Goal: Use online tool/utility: Utilize a website feature to perform a specific function

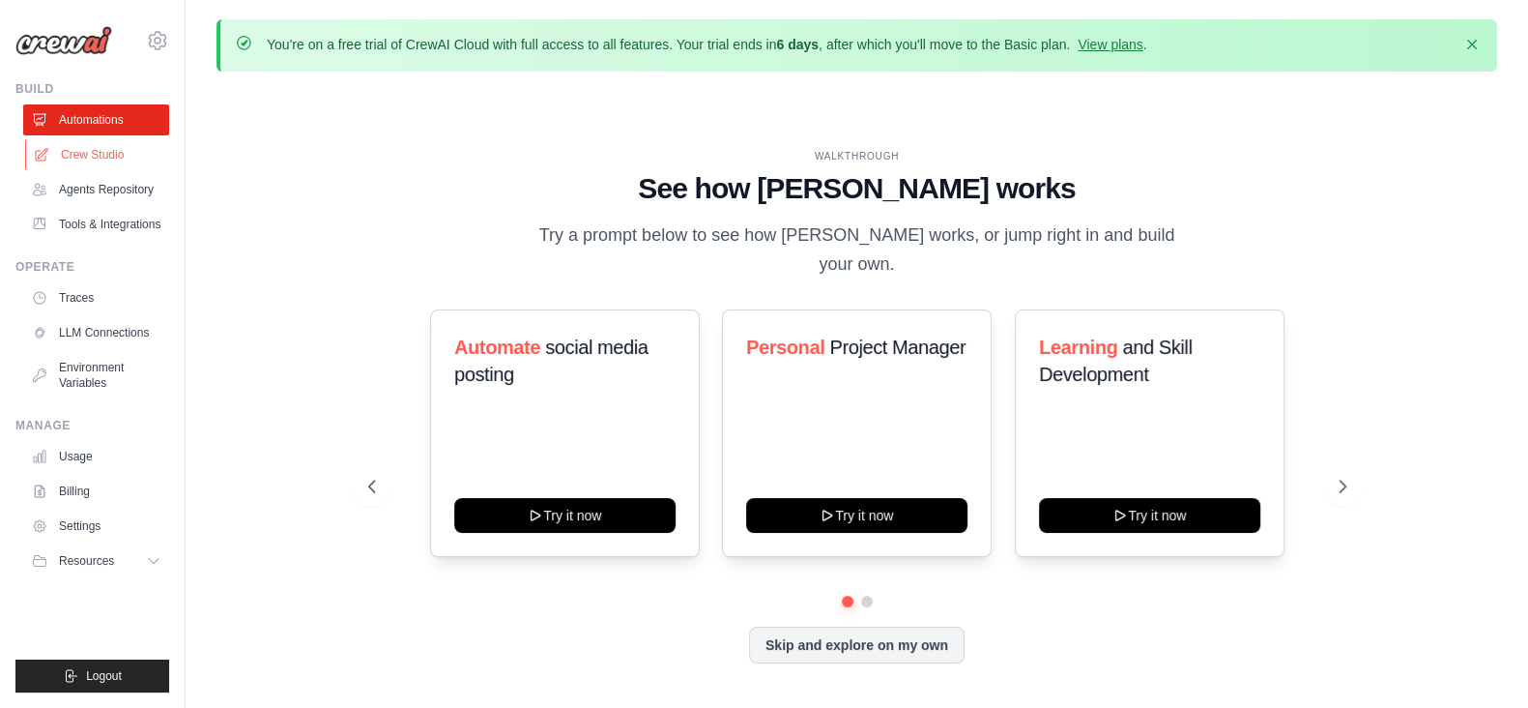
click at [62, 166] on link "Crew Studio" at bounding box center [98, 154] width 146 height 31
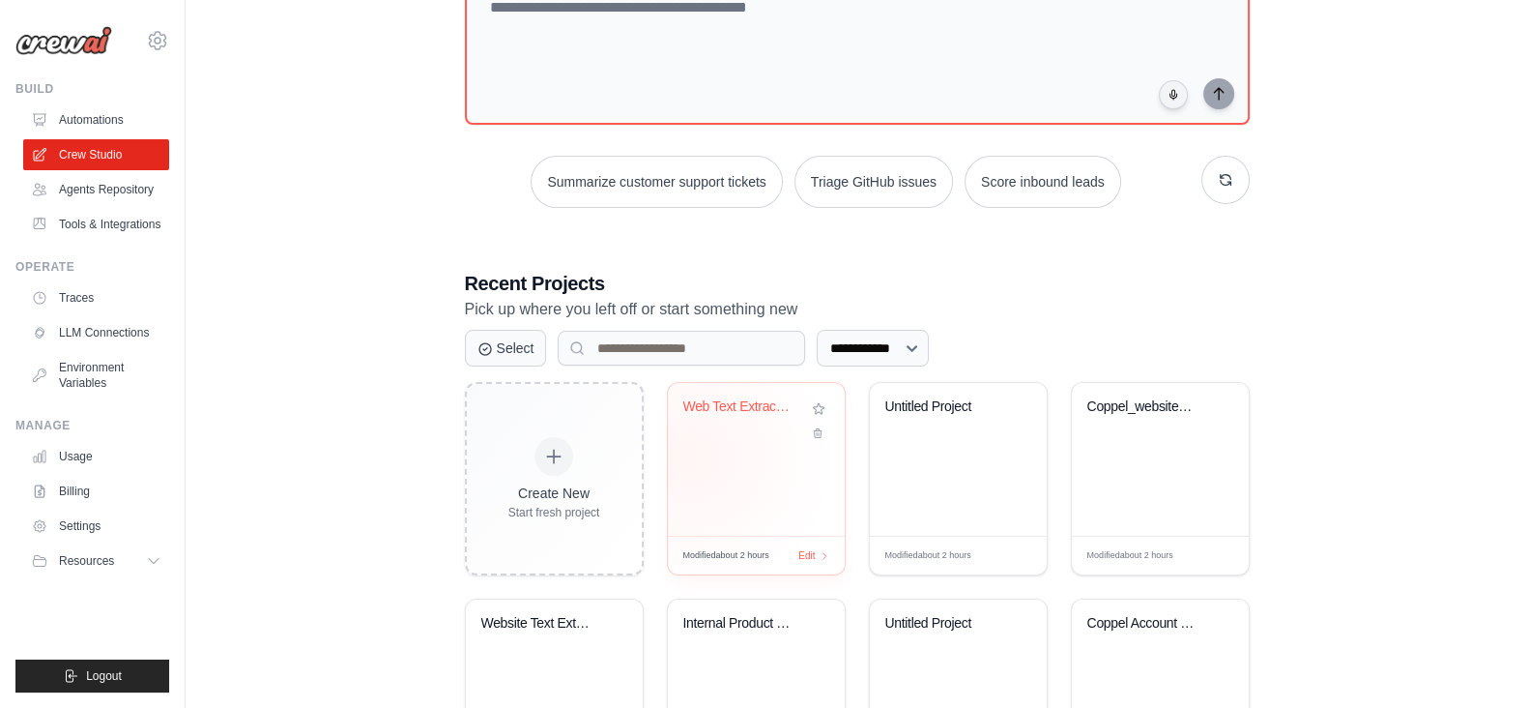
click at [690, 455] on div "Web Text Extraction with CoppelText..." at bounding box center [756, 459] width 177 height 153
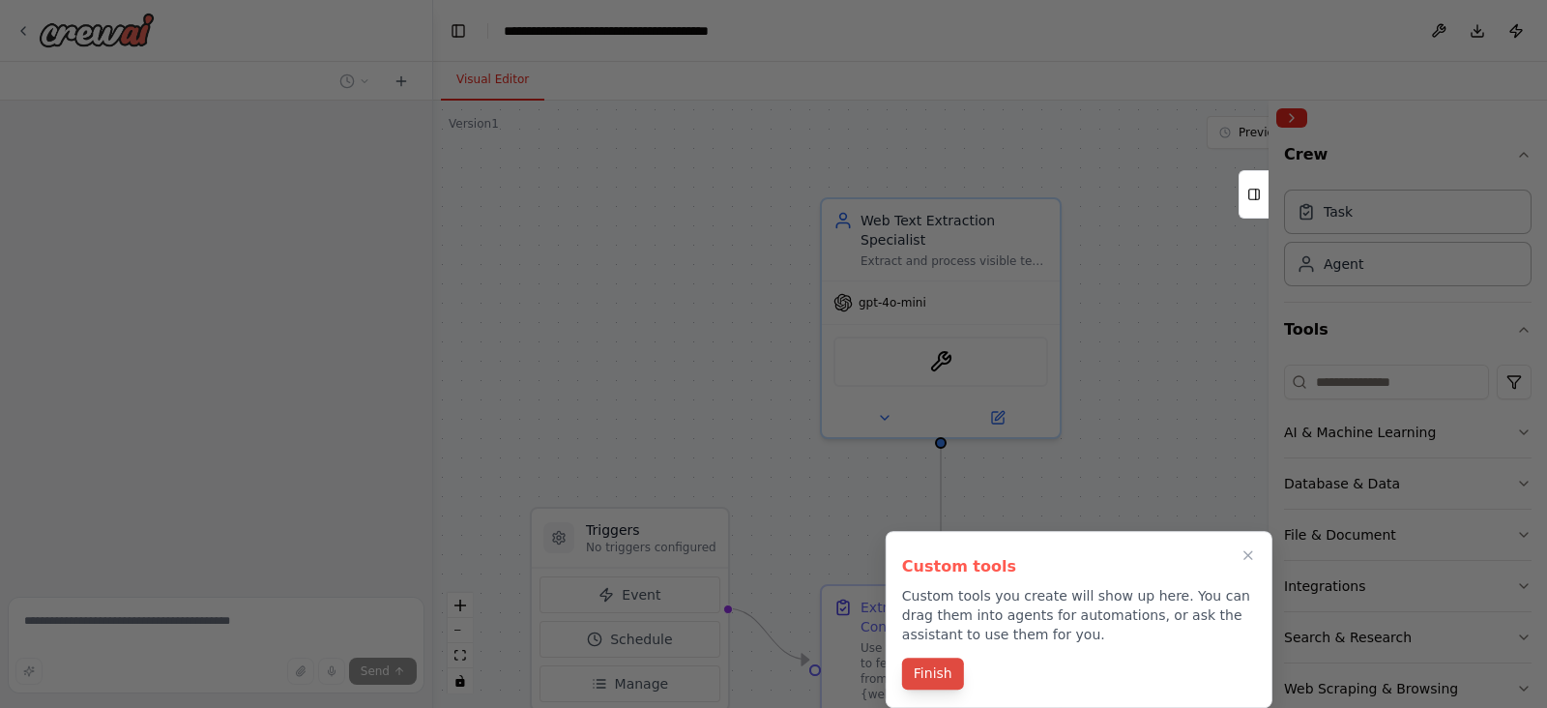
click at [931, 662] on button "Finish" at bounding box center [933, 673] width 62 height 32
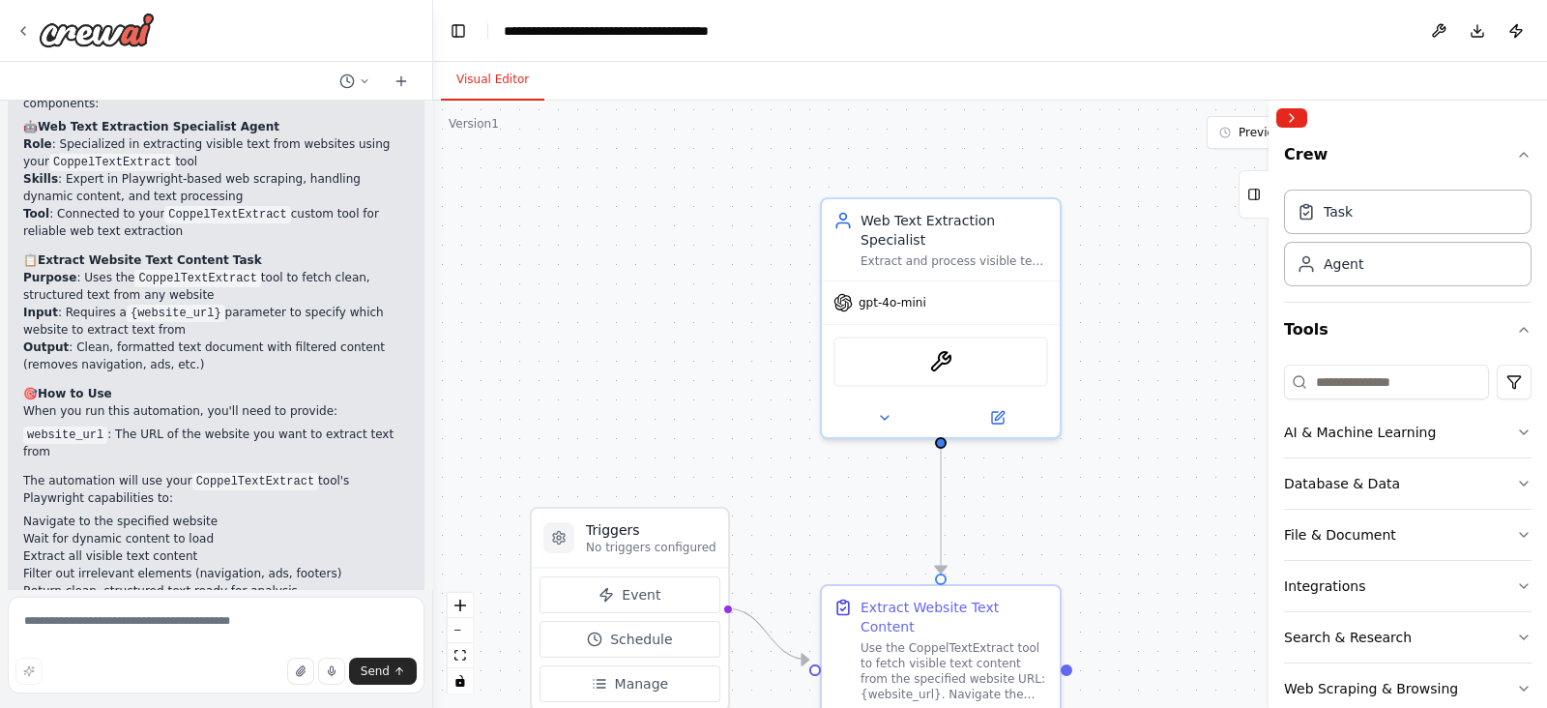
scroll to position [1063, 0]
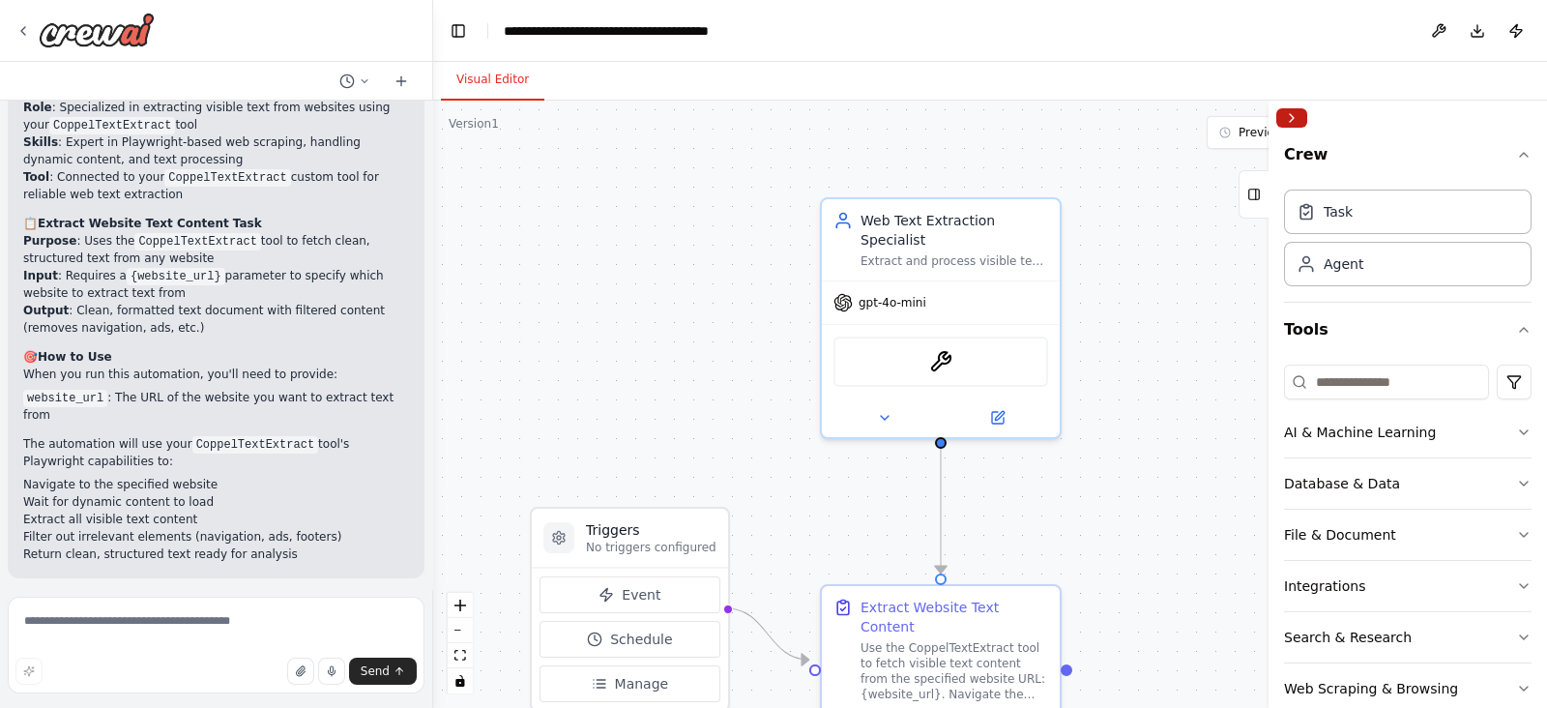
click at [1299, 124] on button "Collapse right sidebar" at bounding box center [1291, 117] width 31 height 19
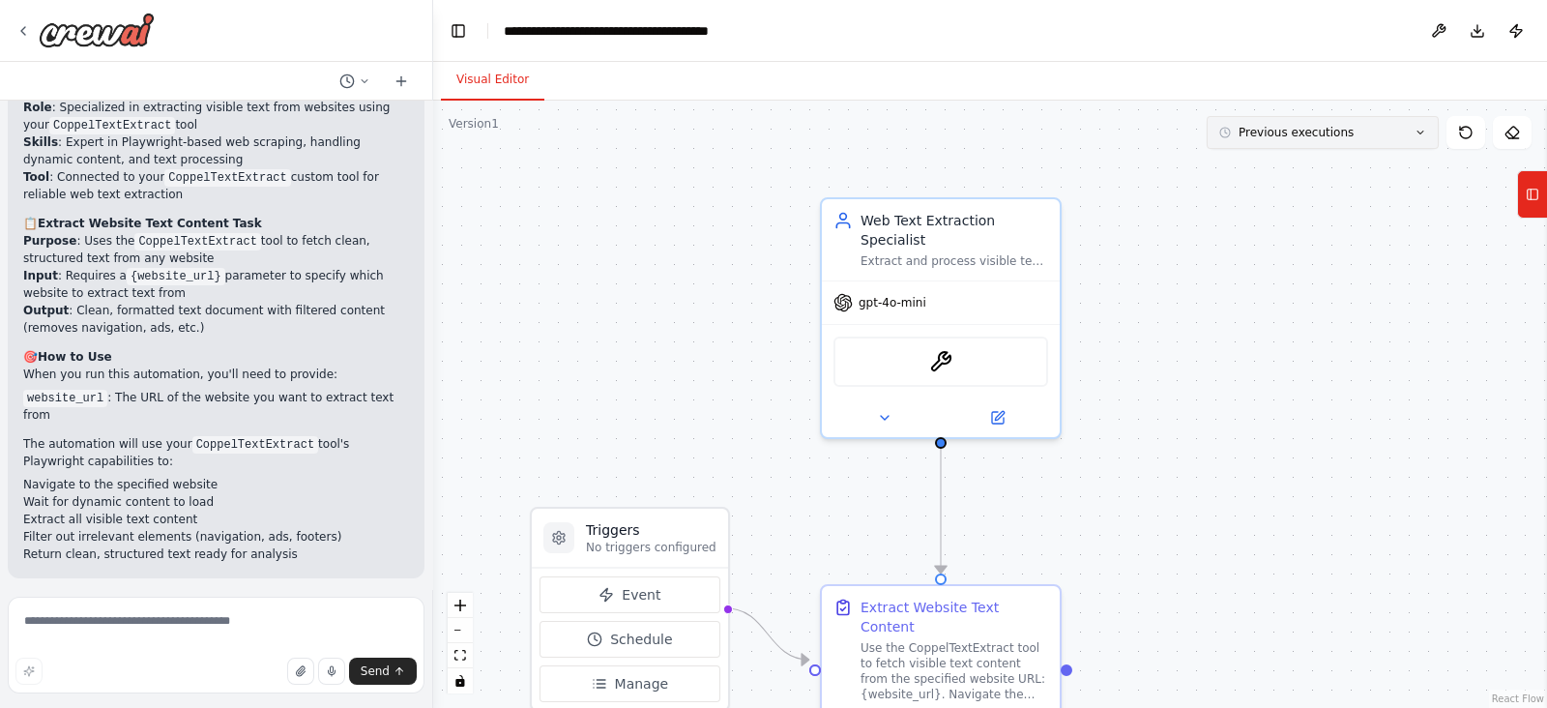
click at [1276, 125] on span "Previous executions" at bounding box center [1295, 132] width 115 height 15
click at [1254, 176] on button "1h 52m ago" at bounding box center [1322, 168] width 232 height 31
click at [460, 650] on icon "fit view" at bounding box center [460, 655] width 12 height 11
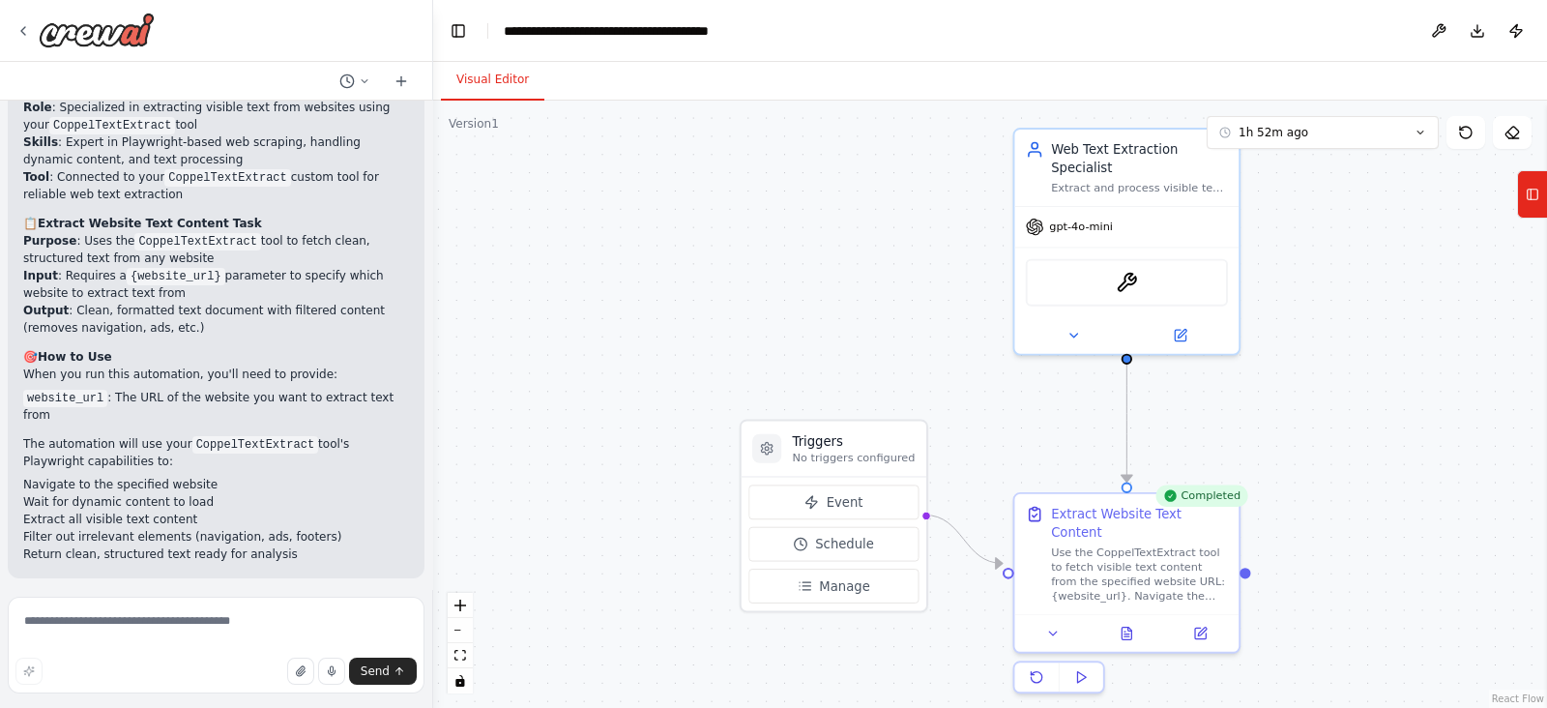
click at [492, 89] on button "Visual Editor" at bounding box center [492, 80] width 103 height 41
click at [1131, 624] on div at bounding box center [1126, 629] width 224 height 38
click at [1130, 624] on icon at bounding box center [1126, 630] width 10 height 13
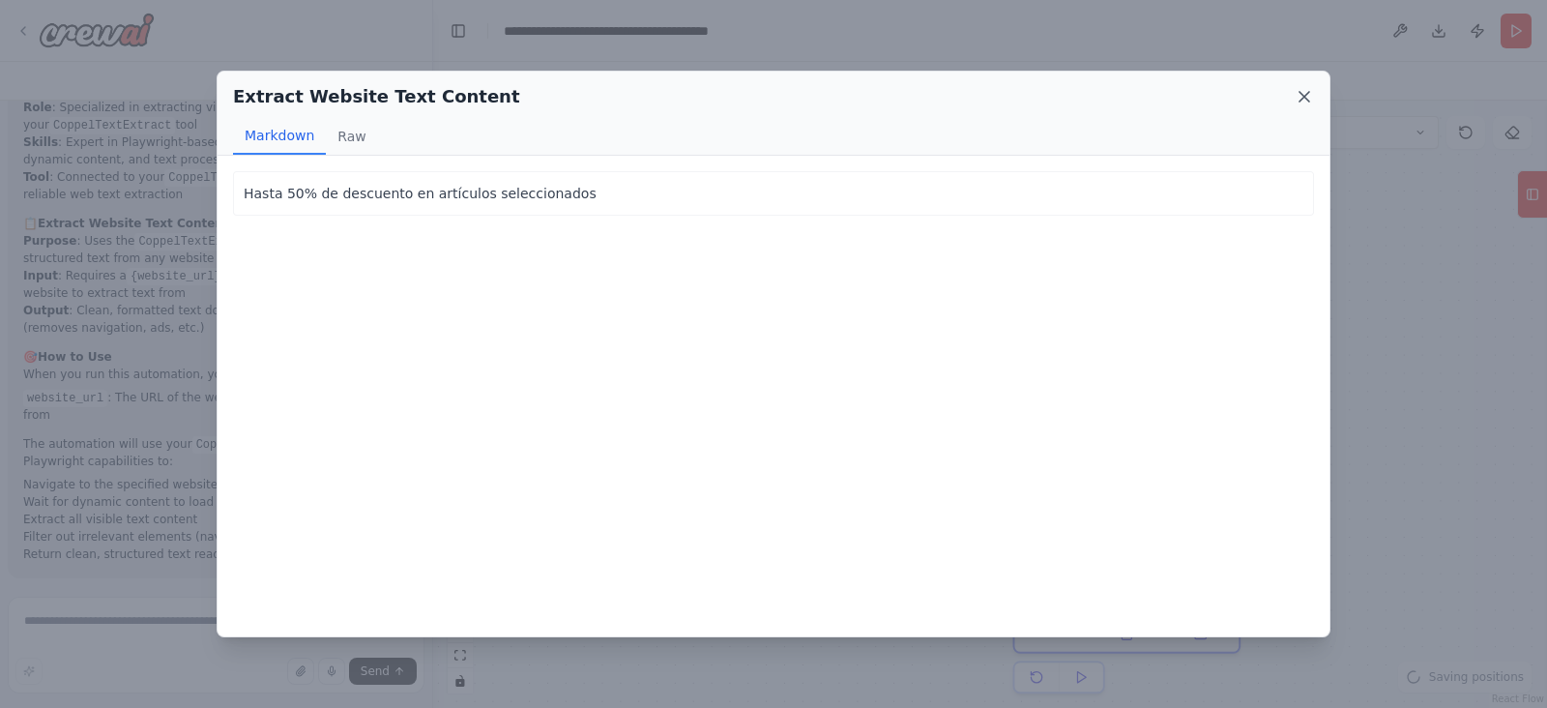
click at [1295, 92] on icon at bounding box center [1303, 96] width 19 height 19
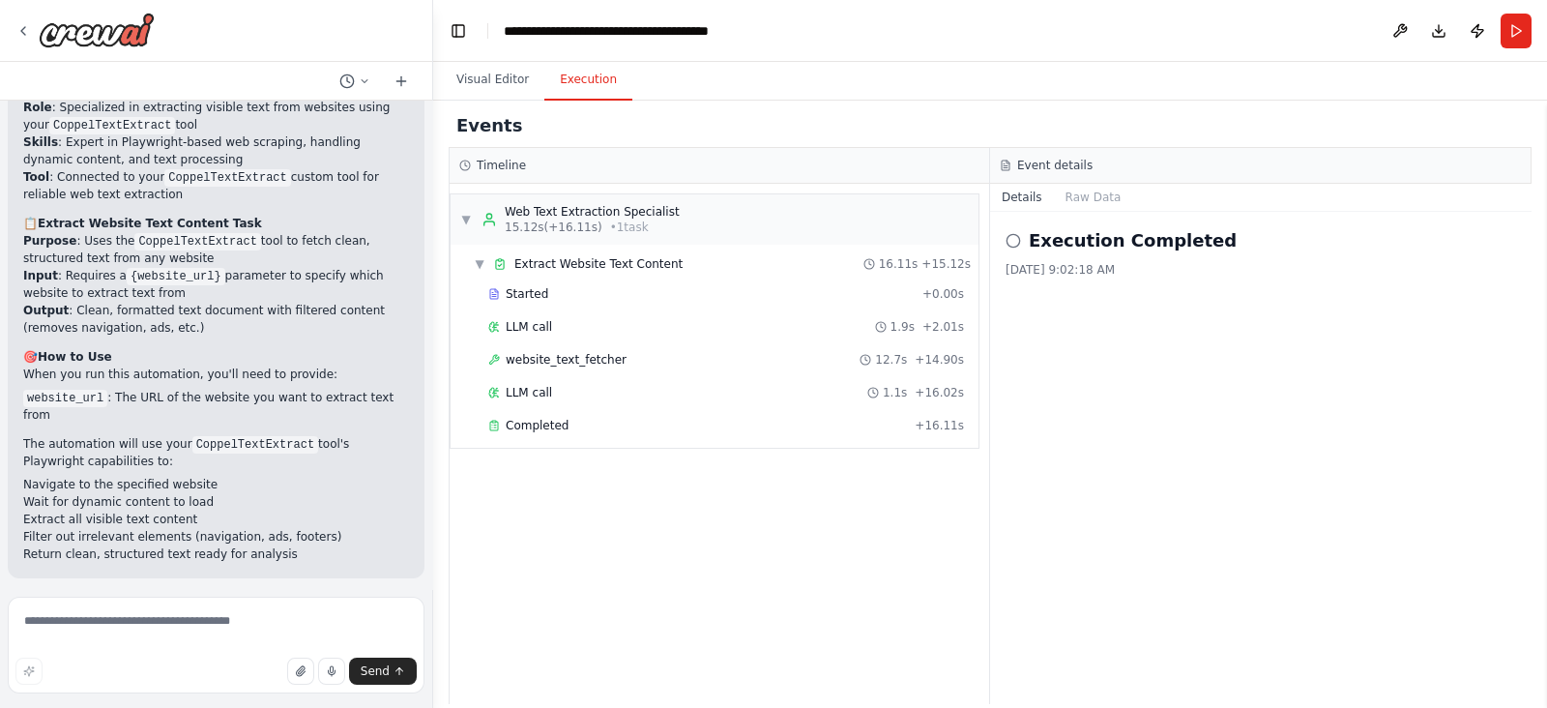
click at [570, 80] on button "Execution" at bounding box center [588, 80] width 88 height 41
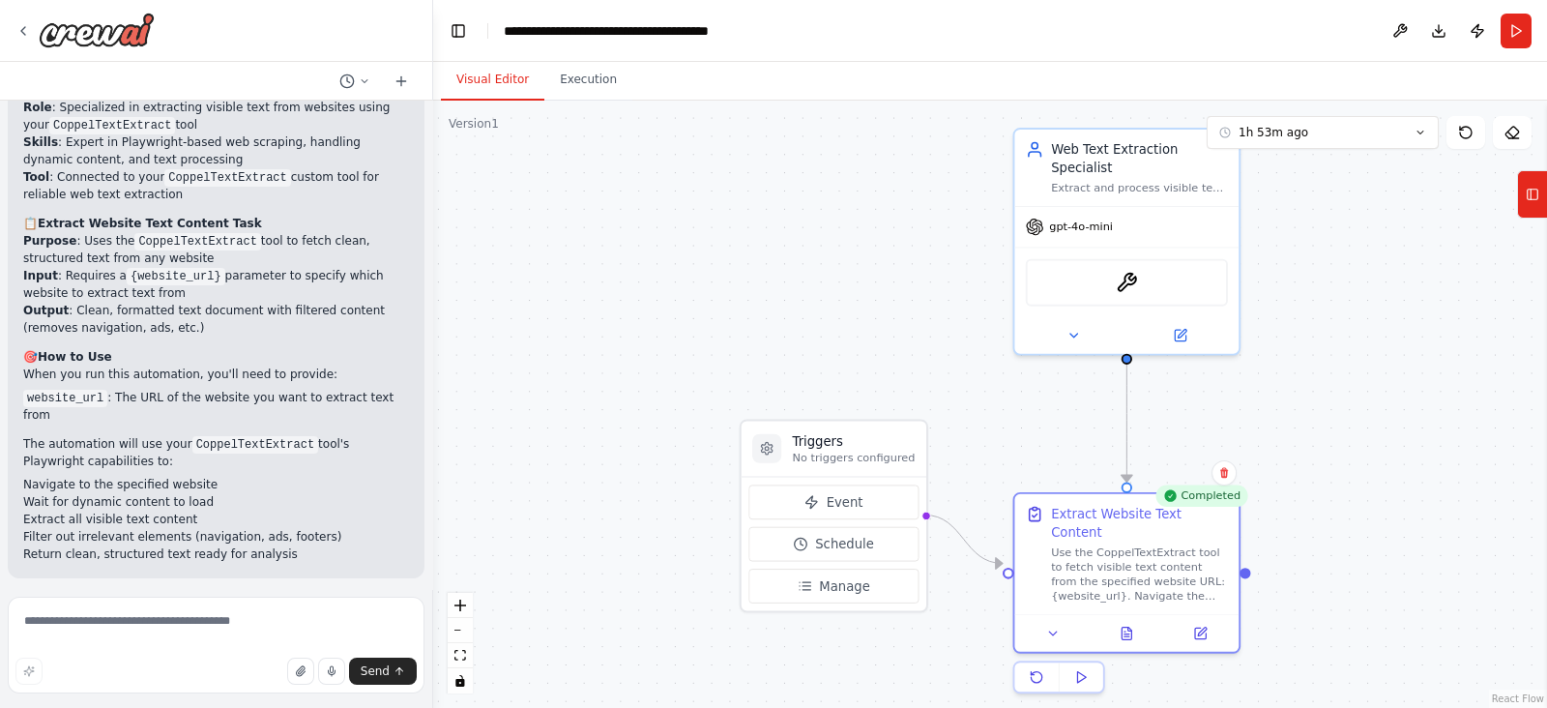
click at [477, 79] on button "Visual Editor" at bounding box center [492, 80] width 103 height 41
click at [1133, 203] on div "gpt-4o-mini" at bounding box center [1126, 223] width 224 height 40
click at [1070, 325] on icon at bounding box center [1073, 332] width 15 height 15
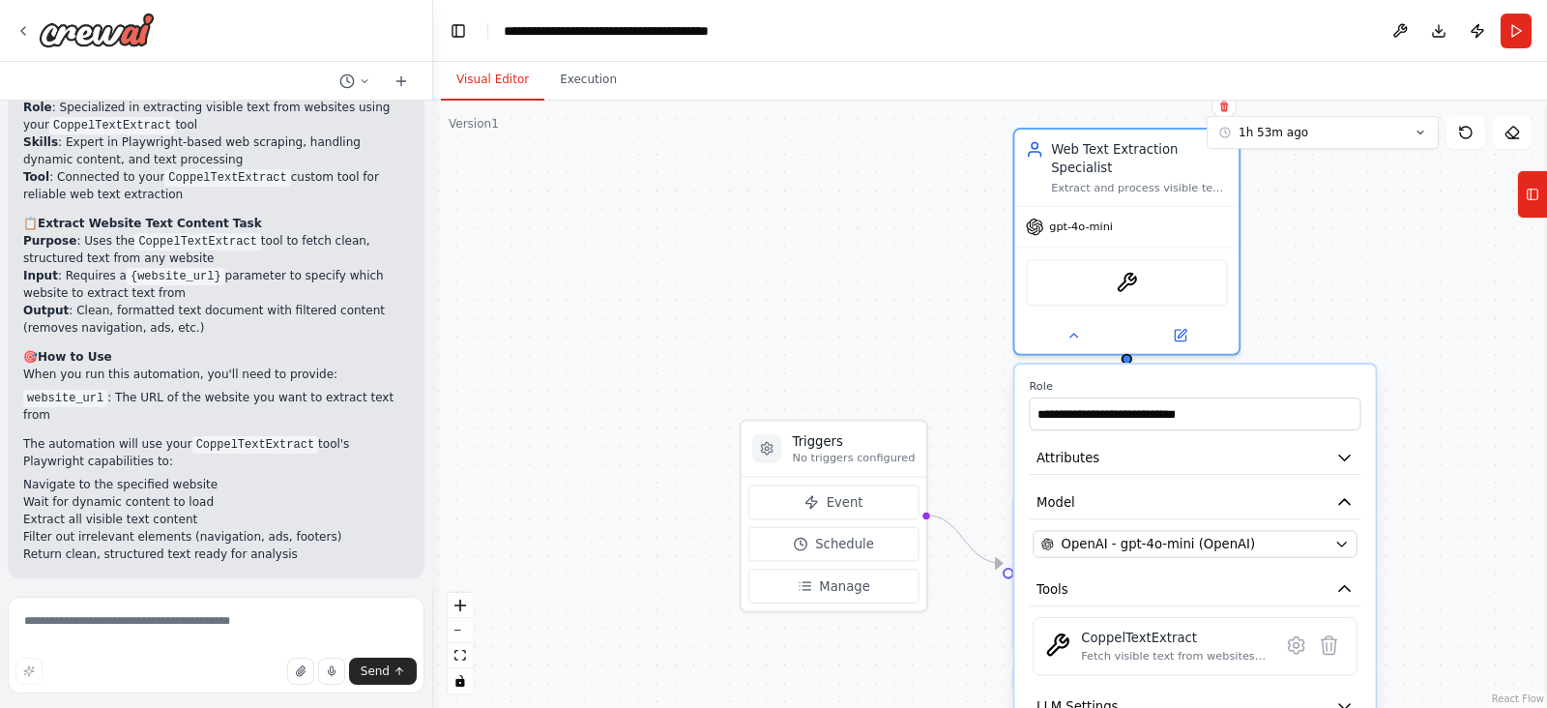
click at [846, 294] on div ".deletable-edge-delete-btn { width: 20px; height: 20px; border: 0px solid #ffff…" at bounding box center [990, 404] width 1114 height 607
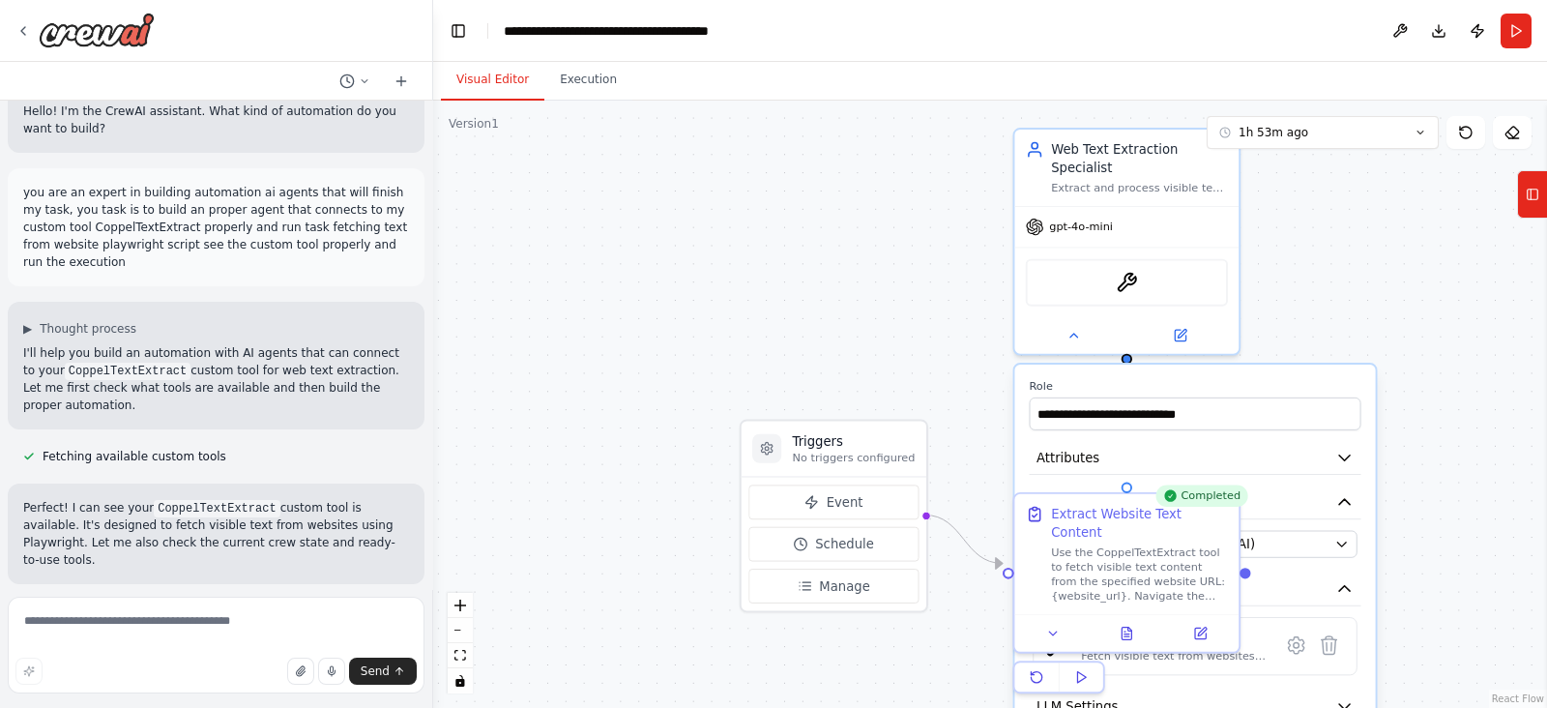
scroll to position [0, 0]
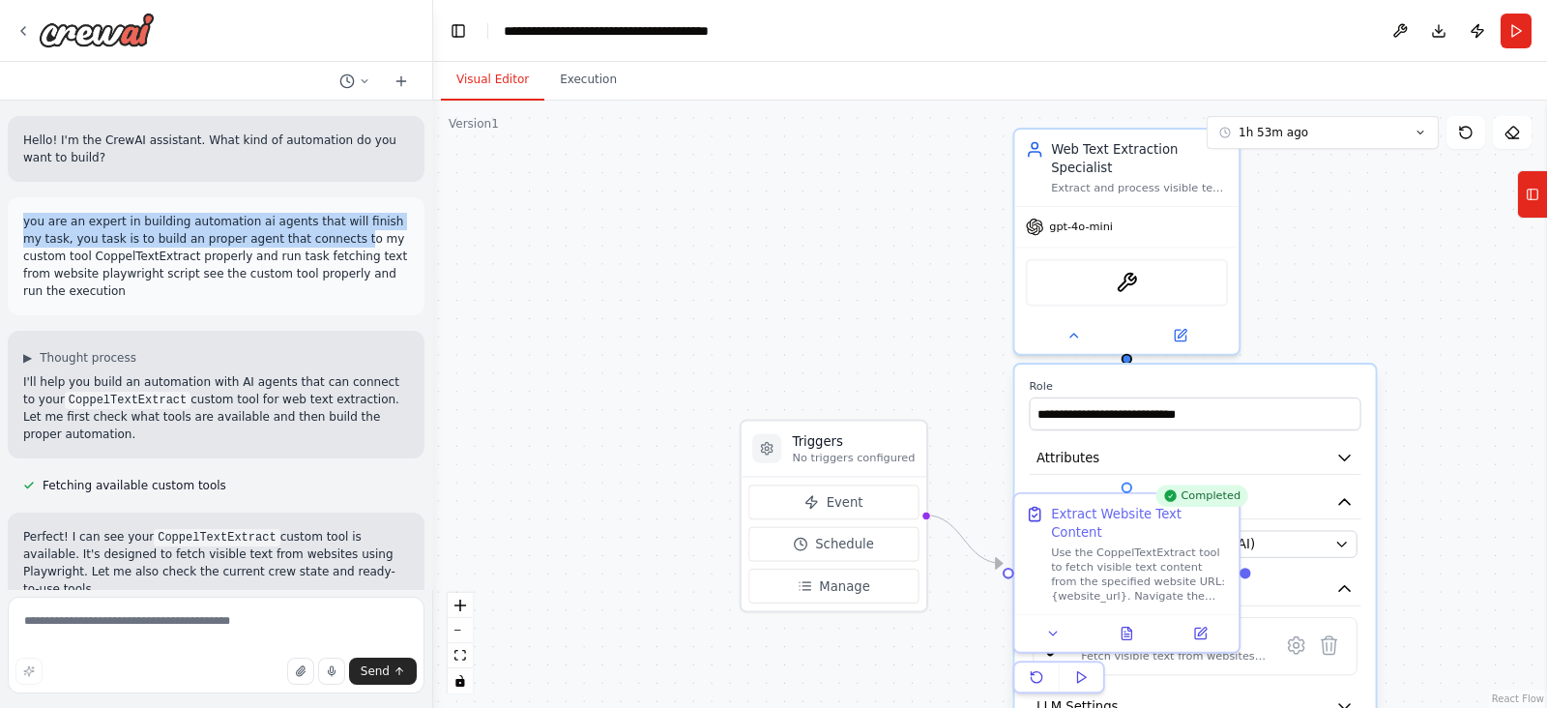
drag, startPoint x: 23, startPoint y: 224, endPoint x: 358, endPoint y: 253, distance: 335.7
click at [358, 253] on p "you are an expert in building automation ai agents that will finish my task, yo…" at bounding box center [216, 256] width 386 height 87
click at [129, 242] on p "you are an expert in building automation ai agents that will finish my task, yo…" at bounding box center [216, 256] width 386 height 87
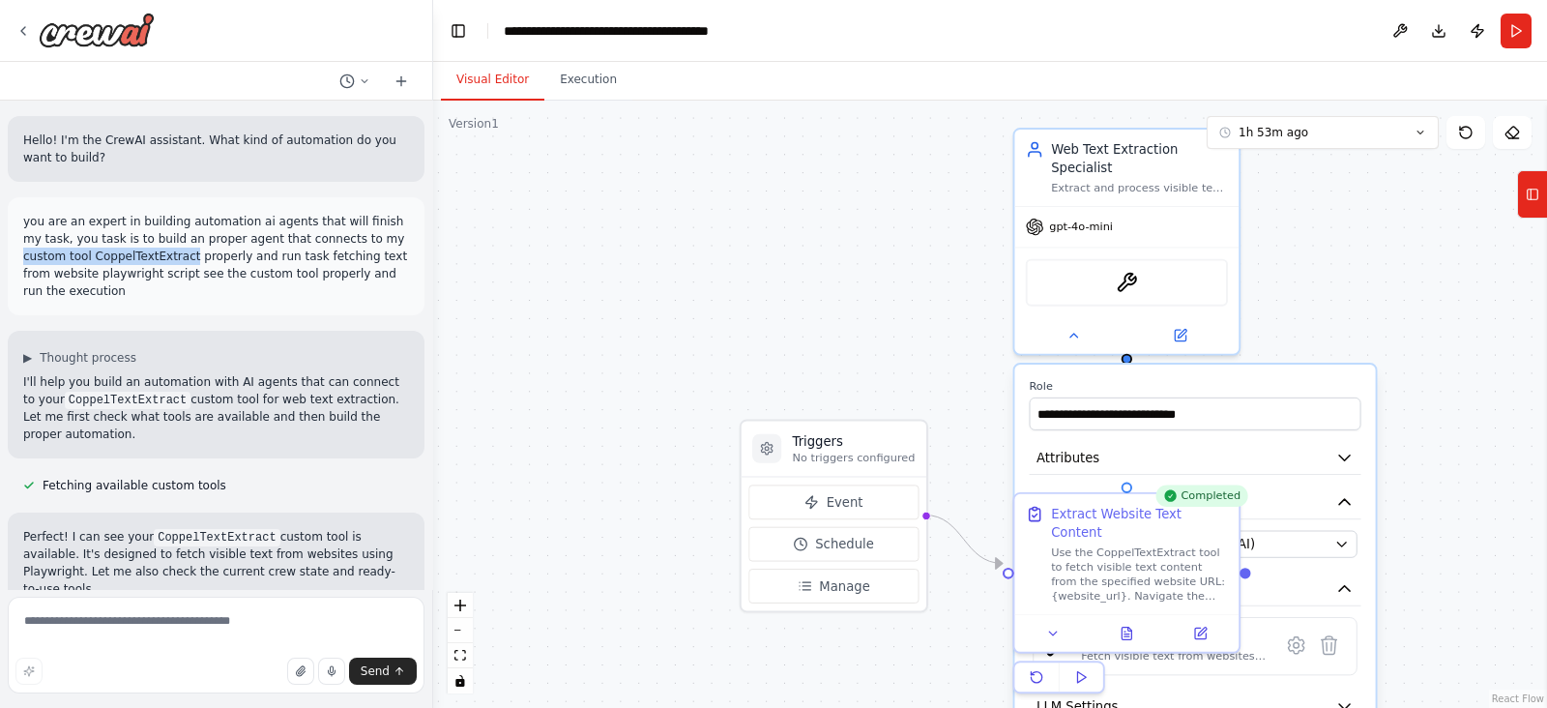
drag, startPoint x: 337, startPoint y: 236, endPoint x: 138, endPoint y: 253, distance: 199.9
click at [138, 253] on p "you are an expert in building automation ai agents that will finish my task, yo…" at bounding box center [216, 256] width 386 height 87
click at [264, 257] on p "you are an expert in building automation ai agents that will finish my task, yo…" at bounding box center [216, 256] width 386 height 87
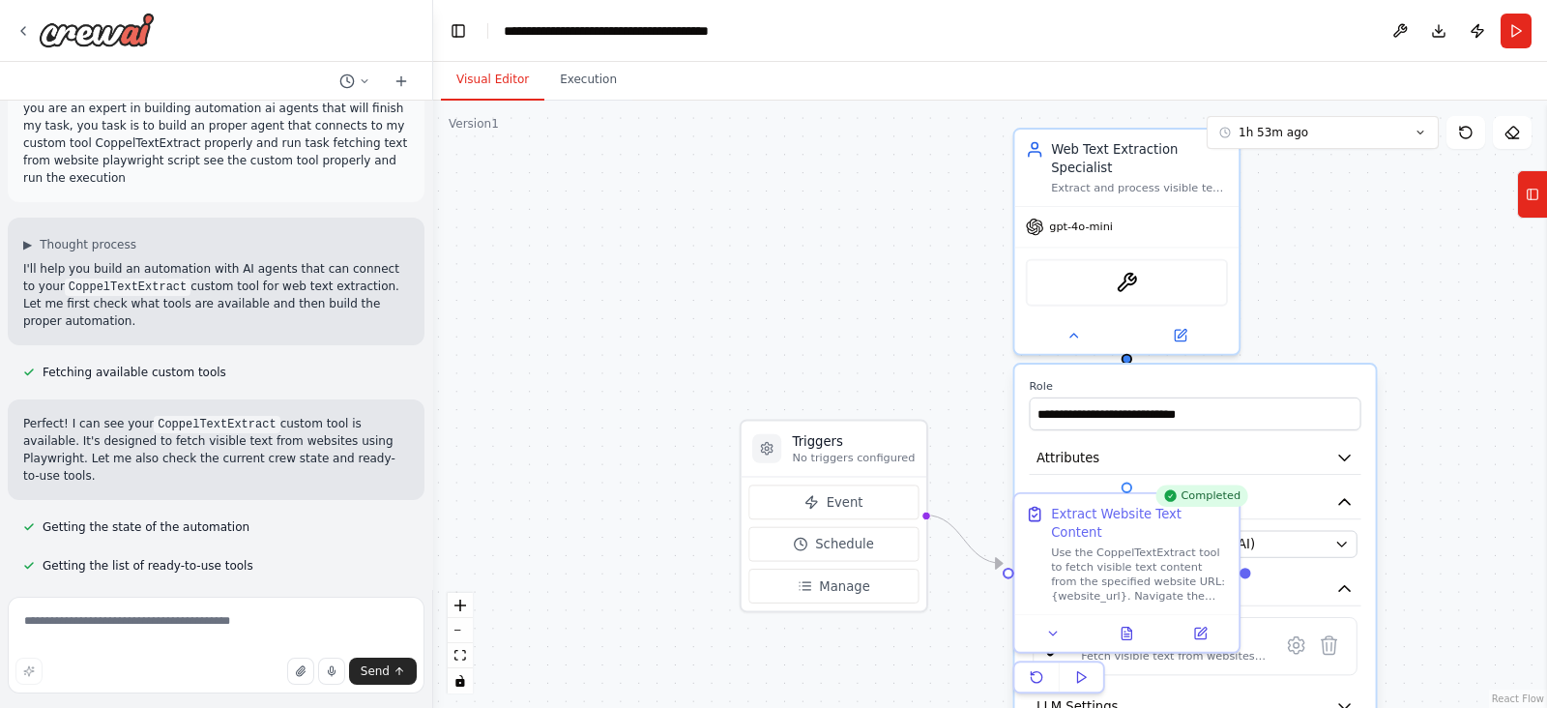
scroll to position [116, 0]
drag, startPoint x: 47, startPoint y: 352, endPoint x: 213, endPoint y: 349, distance: 165.3
click at [213, 358] on div "Fetching available custom tools" at bounding box center [125, 369] width 234 height 23
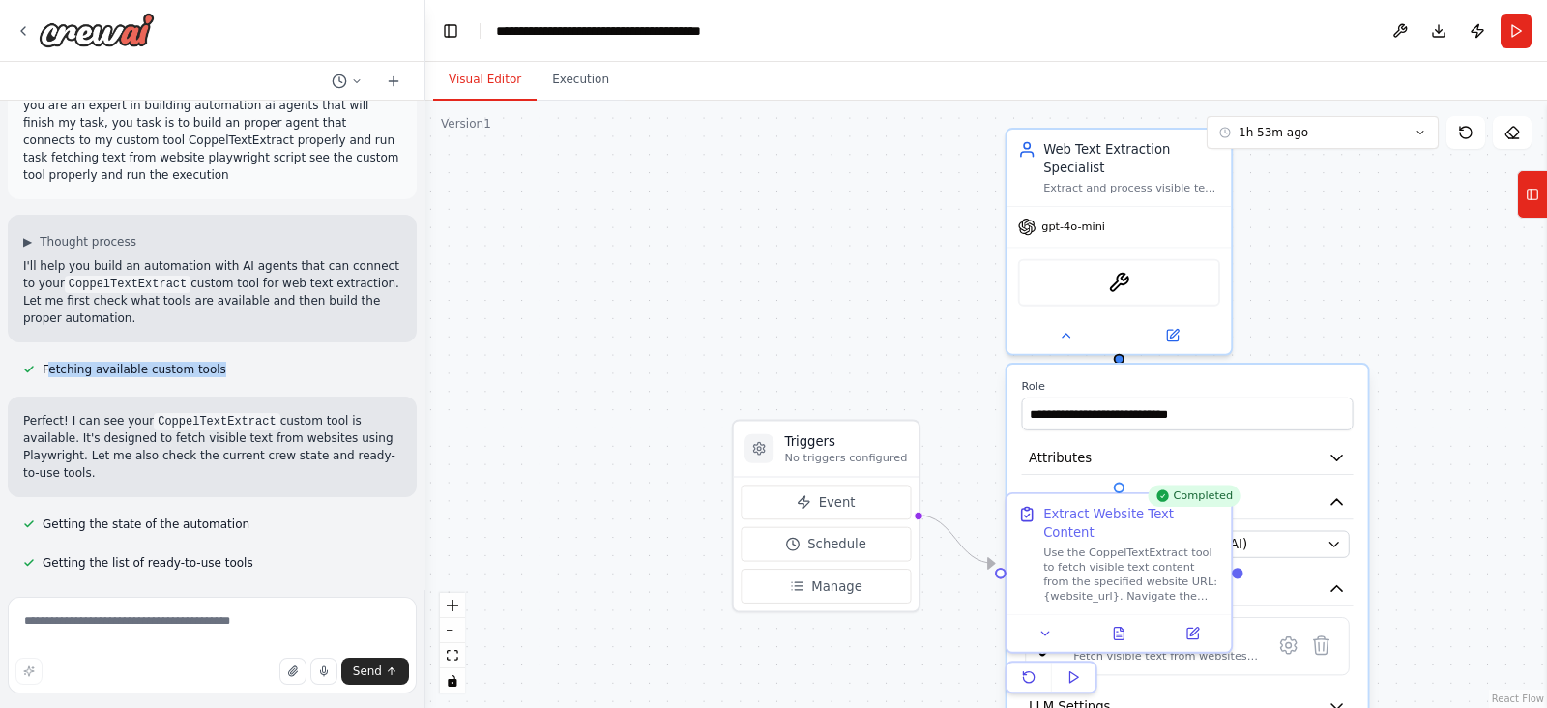
drag, startPoint x: 425, startPoint y: 226, endPoint x: 425, endPoint y: 252, distance: 26.1
click at [425, 252] on div "Hello! I'm the CrewAI assistant. What kind of automation do you want to build? …" at bounding box center [773, 354] width 1547 height 708
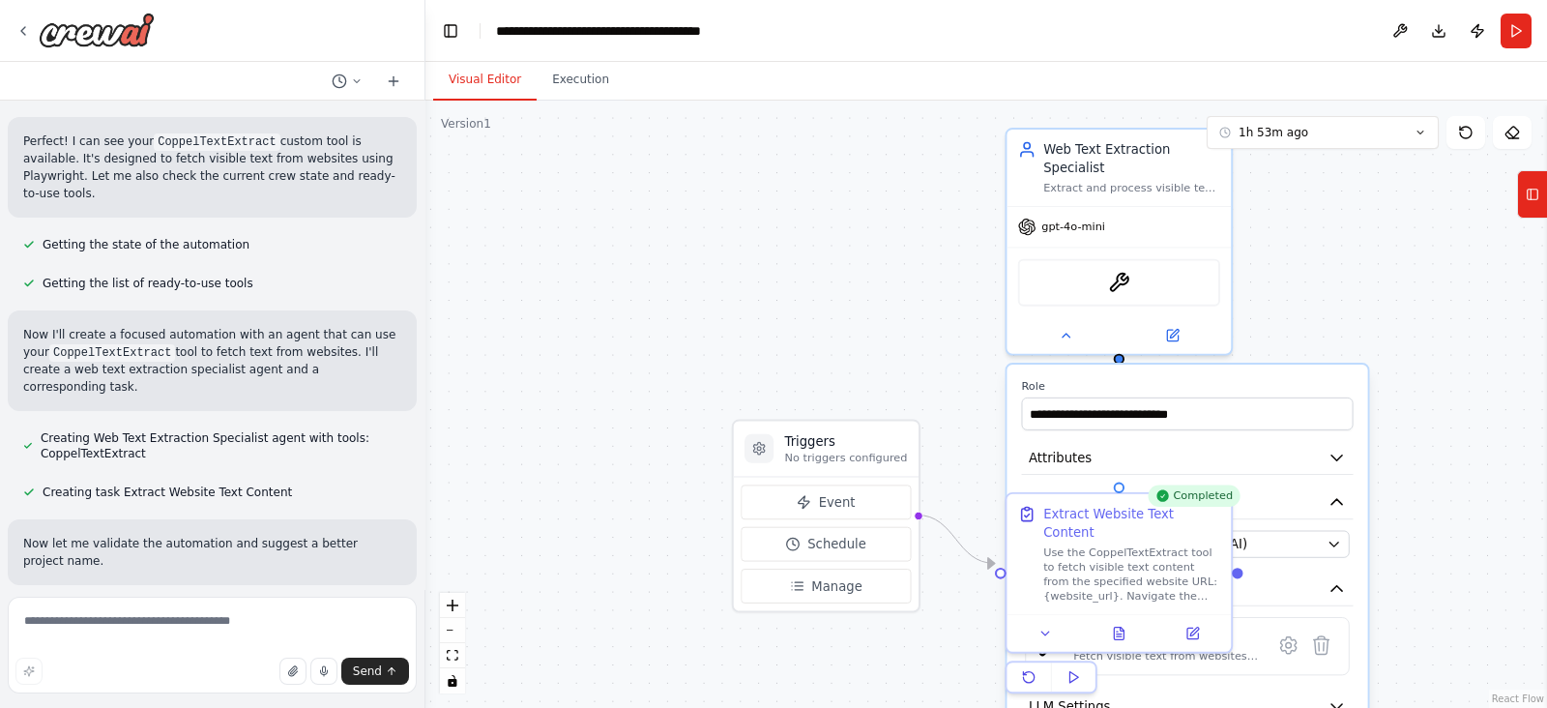
scroll to position [398, 0]
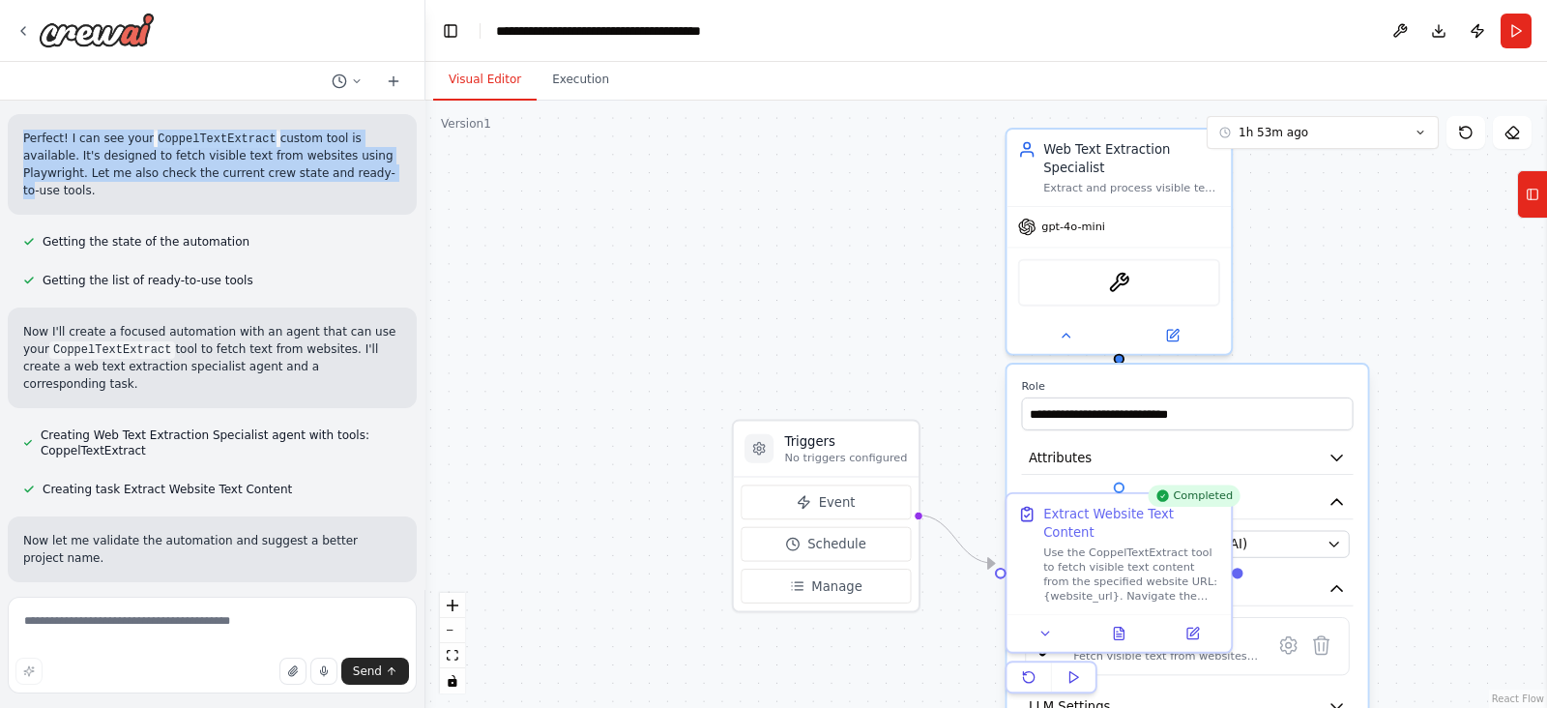
drag, startPoint x: 21, startPoint y: 137, endPoint x: 276, endPoint y: 166, distance: 255.9
click at [276, 166] on p "Perfect! I can see your CoppelTextExtract custom tool is available. It's design…" at bounding box center [212, 165] width 378 height 70
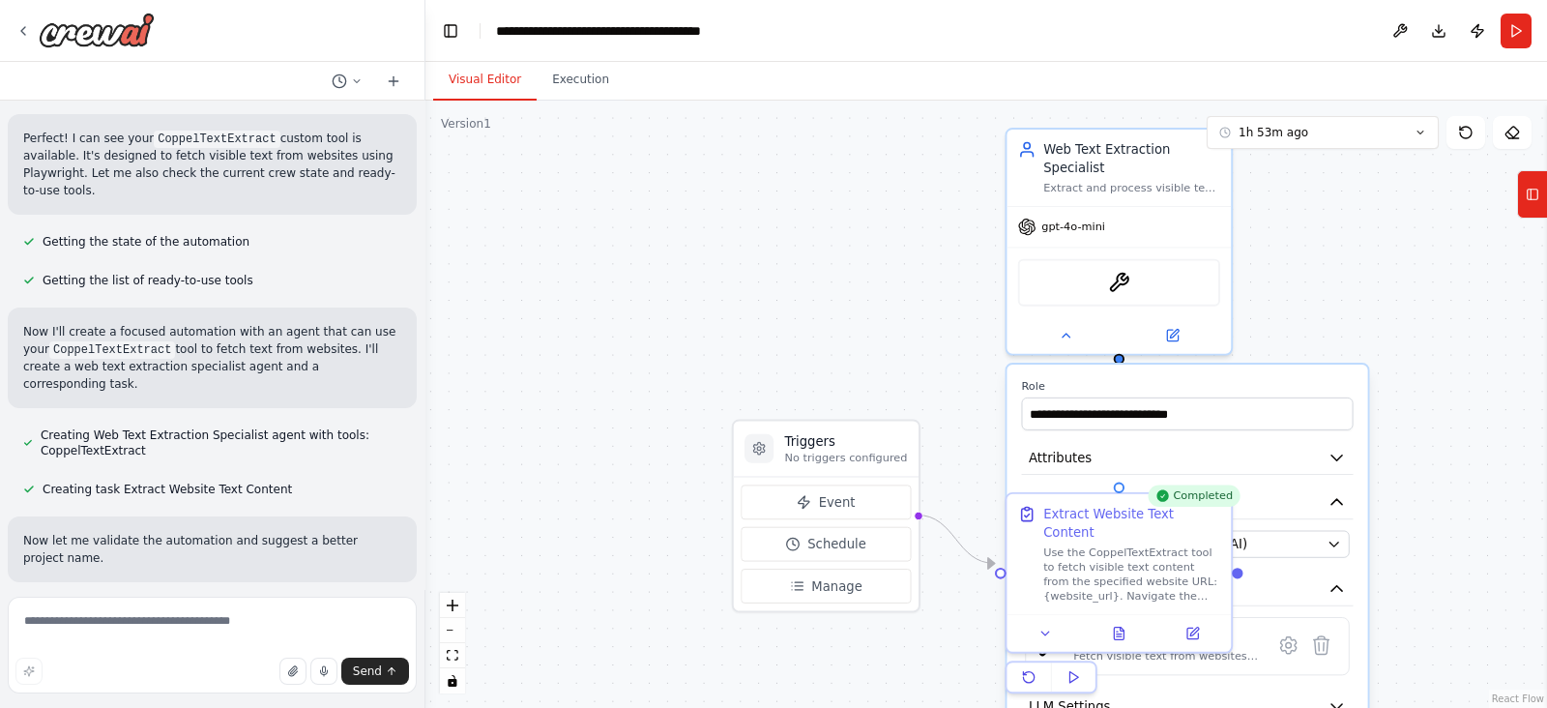
click at [300, 171] on p "Perfect! I can see your CoppelTextExtract custom tool is available. It's design…" at bounding box center [212, 165] width 378 height 70
click at [454, 654] on icon "fit view" at bounding box center [453, 655] width 12 height 11
click at [1164, 205] on div "gpt-4o-mini" at bounding box center [1122, 223] width 224 height 40
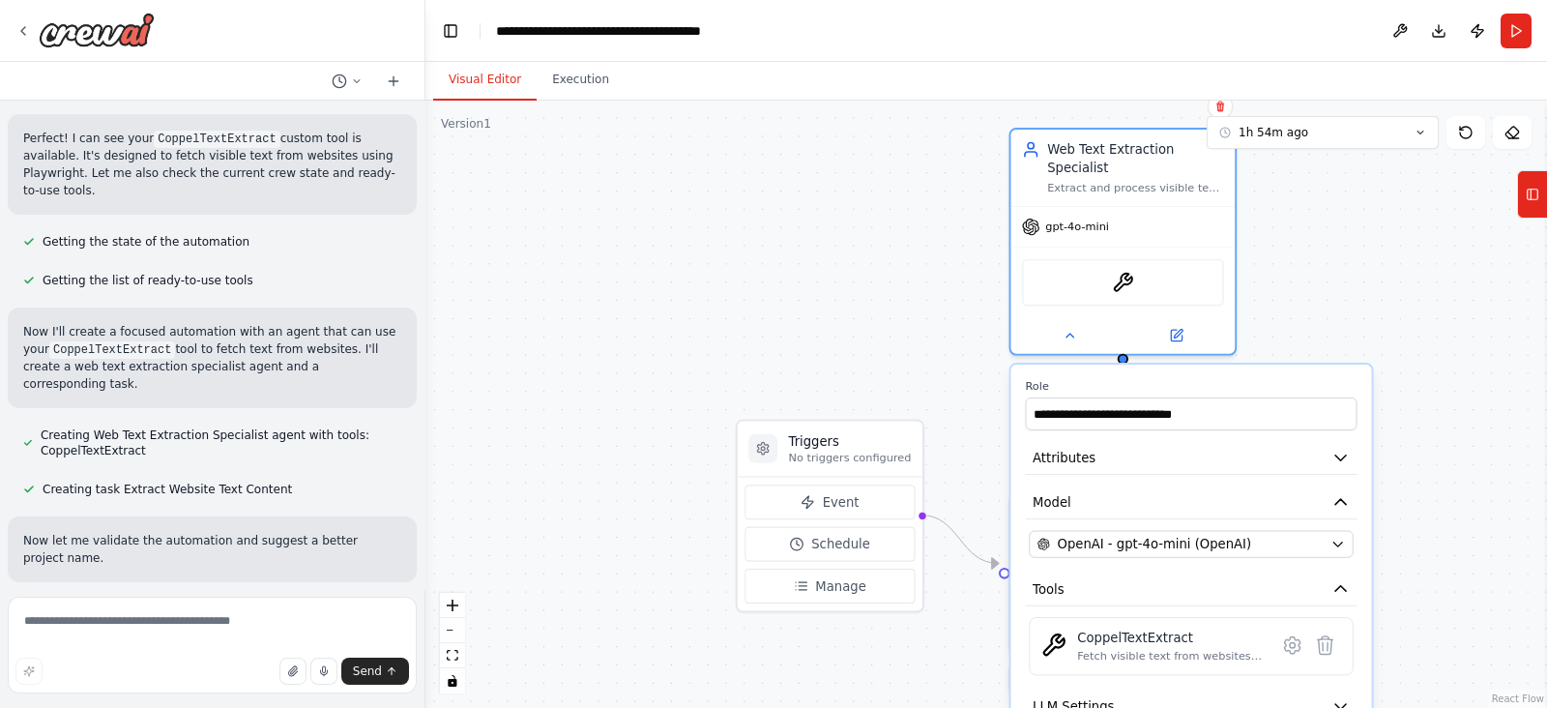
click at [793, 269] on div ".deletable-edge-delete-btn { width: 20px; height: 20px; border: 0px solid #ffff…" at bounding box center [985, 404] width 1121 height 607
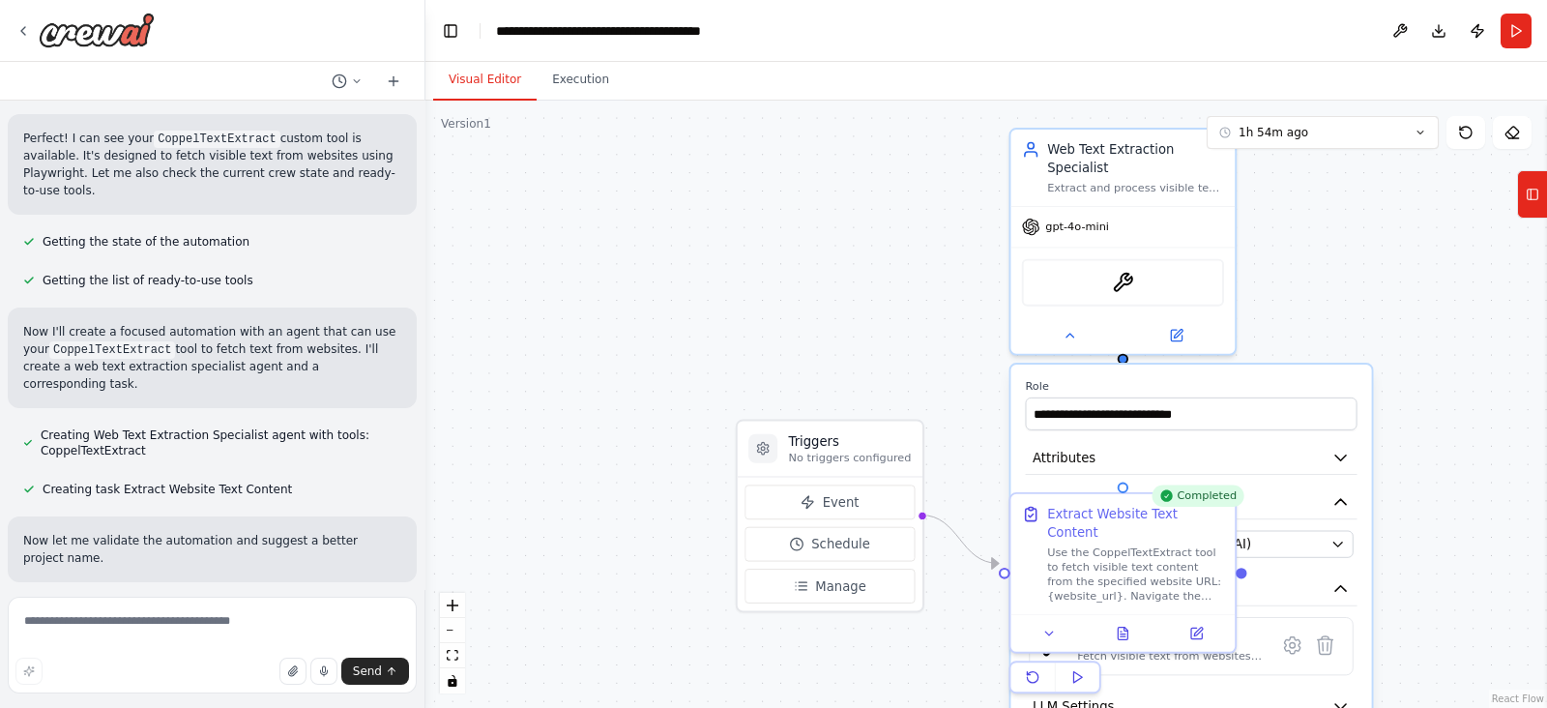
click at [856, 335] on div ".deletable-edge-delete-btn { width: 20px; height: 20px; border: 0px solid #ffff…" at bounding box center [985, 404] width 1121 height 607
click at [785, 353] on div ".deletable-edge-delete-btn { width: 20px; height: 20px; border: 0px solid #ffff…" at bounding box center [985, 404] width 1121 height 607
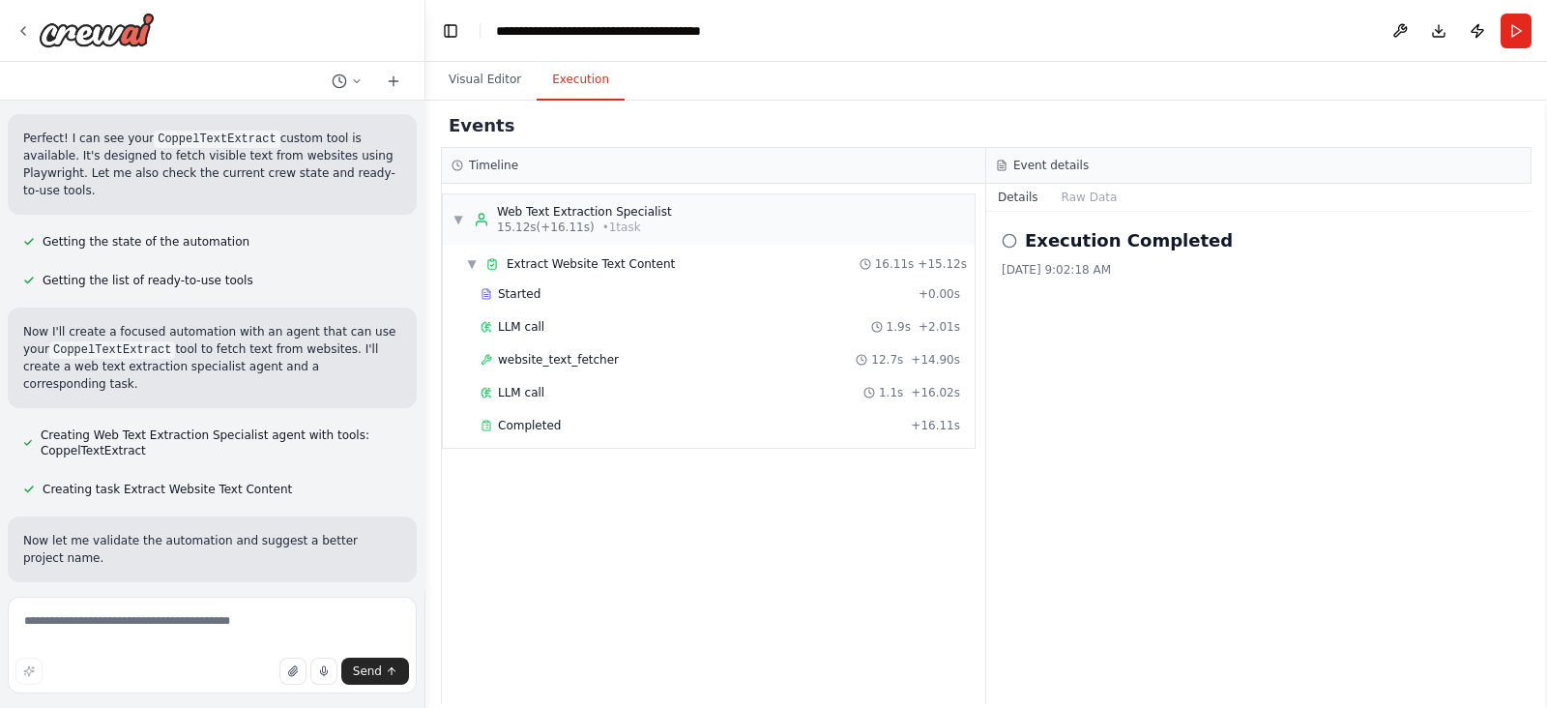
click at [569, 87] on button "Execution" at bounding box center [581, 80] width 88 height 41
click at [525, 279] on div "Started + 0.00s" at bounding box center [720, 293] width 493 height 29
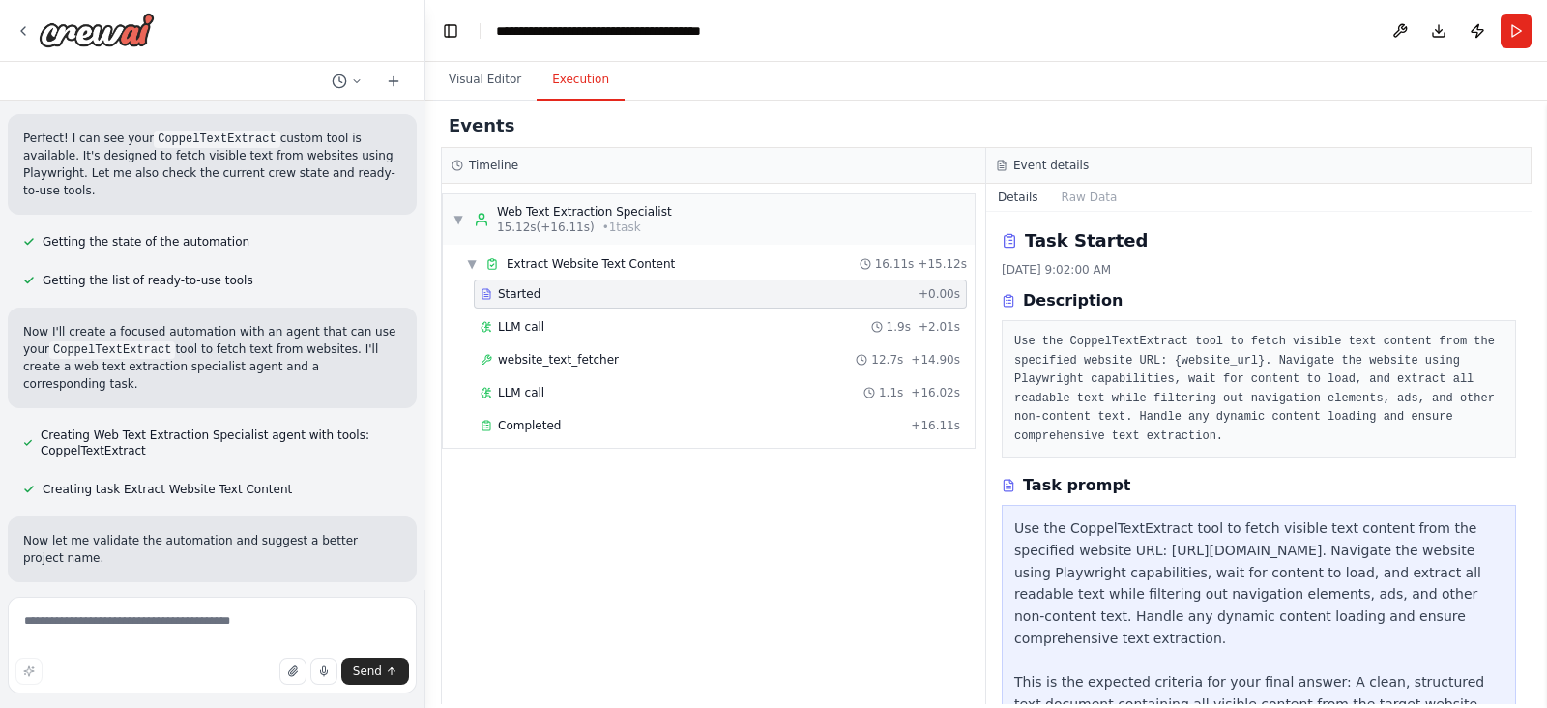
click at [1199, 355] on pre "Use the CoppelTextExtract tool to fetch visible text content from the specified…" at bounding box center [1258, 389] width 489 height 113
click at [1199, 417] on pre "Use the CoppelTextExtract tool to fetch visible text content from the specified…" at bounding box center [1258, 389] width 489 height 113
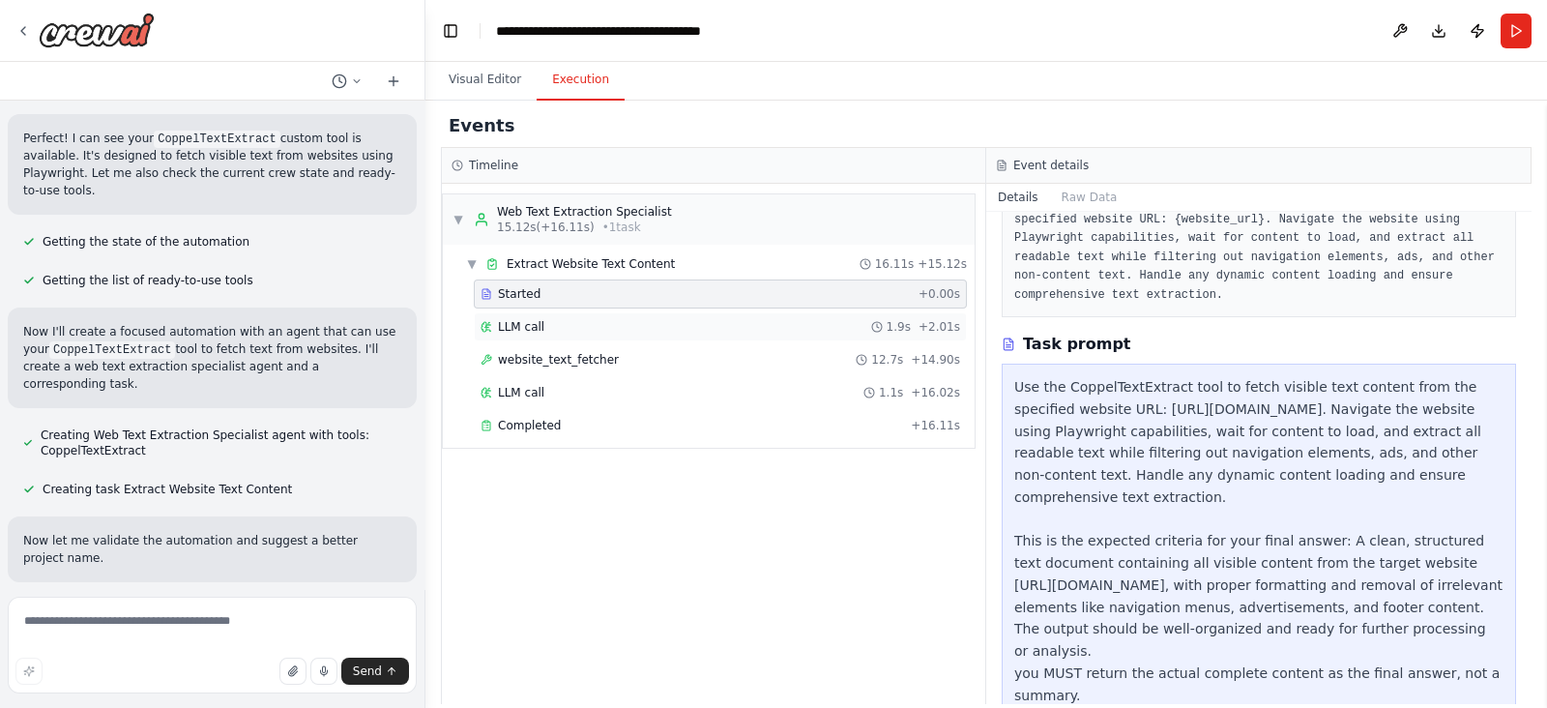
click at [520, 328] on span "LLM call" at bounding box center [521, 326] width 46 height 15
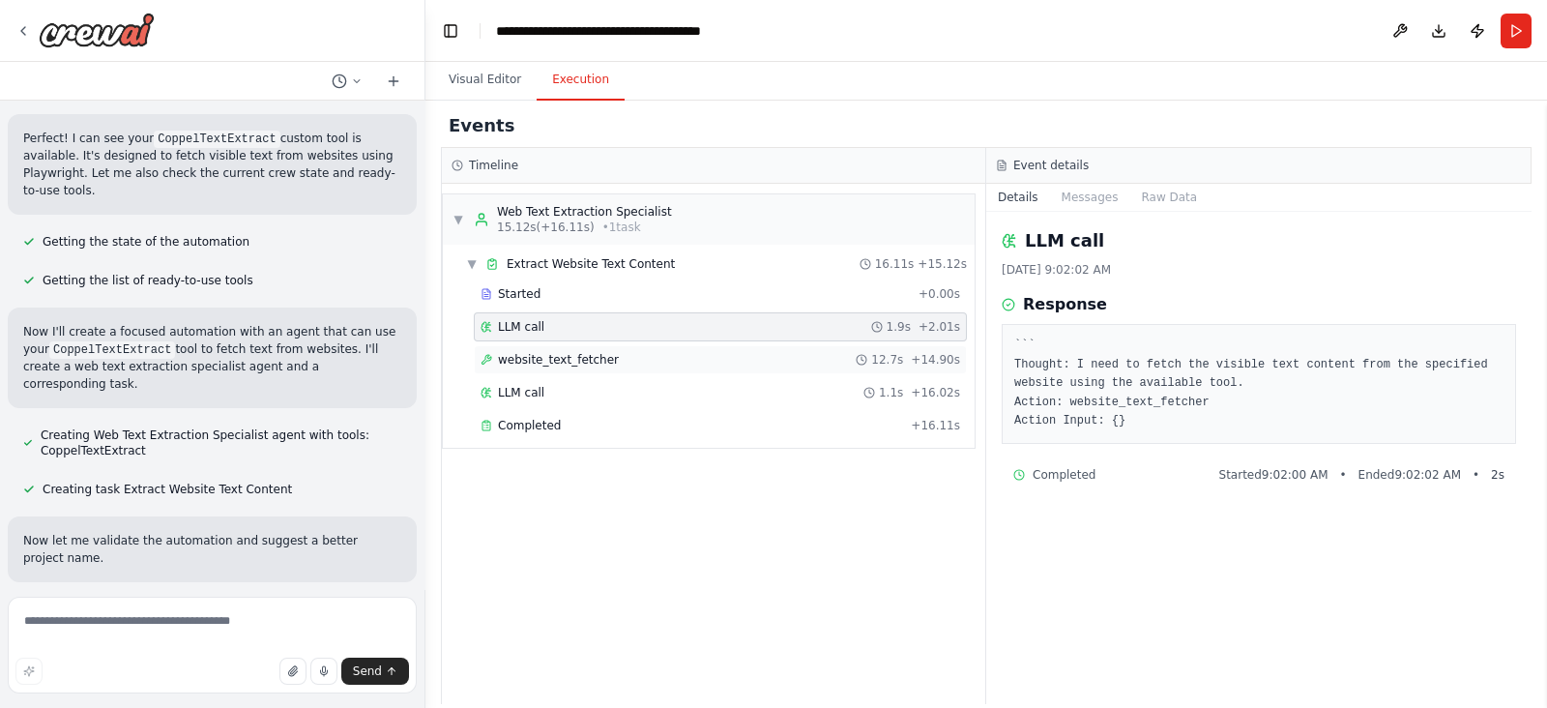
click at [549, 352] on span "website_text_fetcher" at bounding box center [558, 359] width 121 height 15
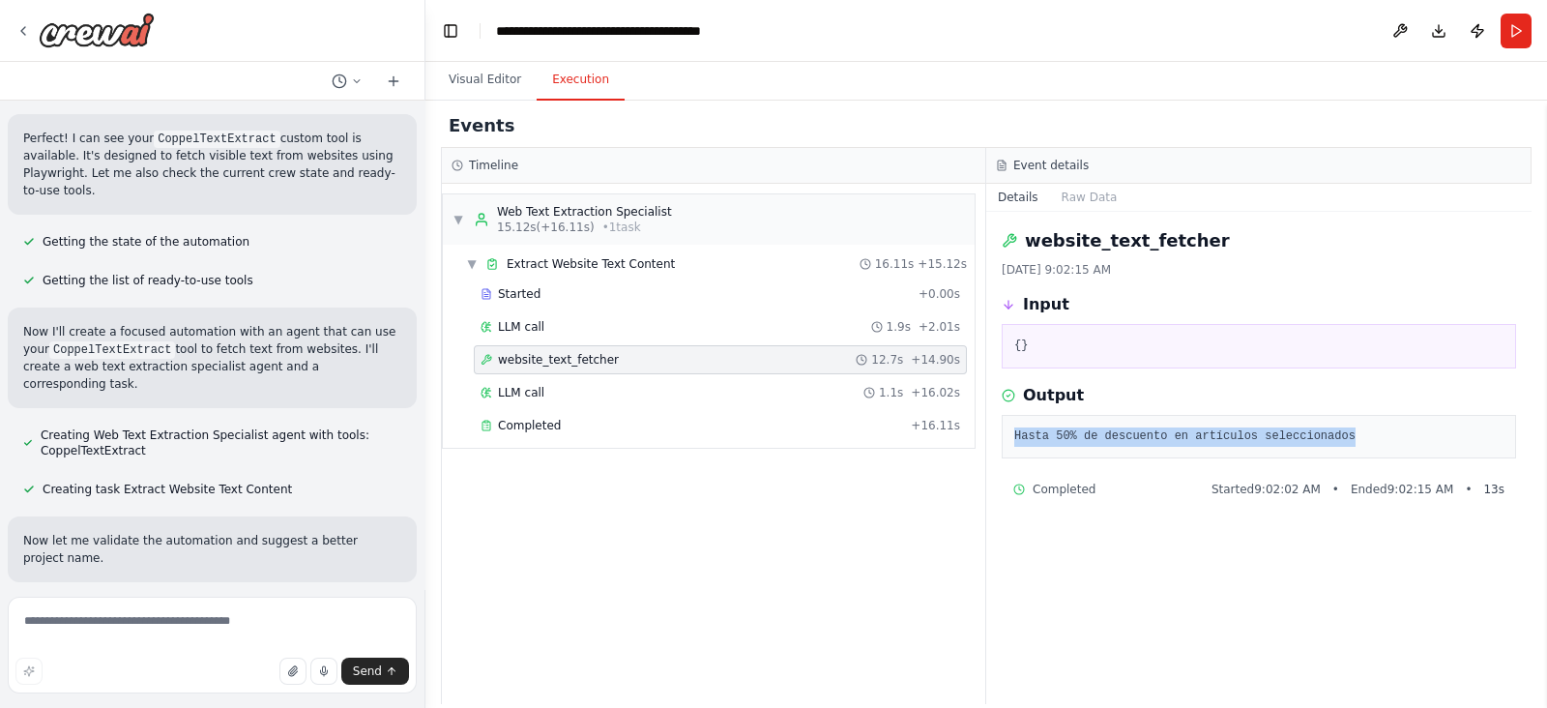
drag, startPoint x: 1014, startPoint y: 434, endPoint x: 1362, endPoint y: 442, distance: 348.1
click at [1362, 442] on pre "Hasta 50% de descuento en artículos seleccionados" at bounding box center [1258, 436] width 489 height 19
click at [1334, 427] on pre "Hasta 50% de descuento en artículos seleccionados" at bounding box center [1258, 436] width 489 height 19
drag, startPoint x: 1341, startPoint y: 426, endPoint x: 992, endPoint y: 439, distance: 349.2
click at [992, 439] on div "website_text_fetcher 10/15/2025, 9:02:15 AM Input {} Output Hasta 50% de descue…" at bounding box center [1258, 458] width 545 height 492
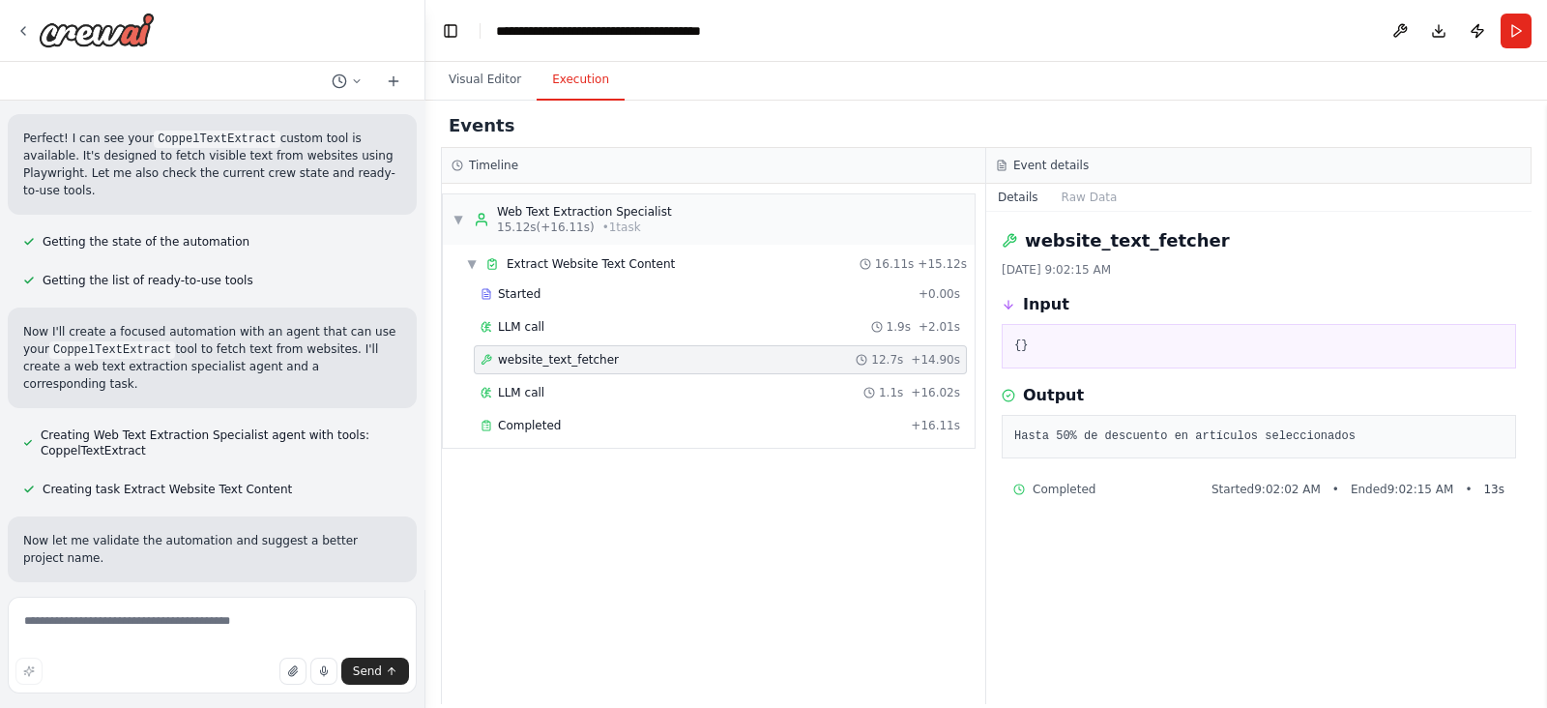
click at [1130, 537] on div "website_text_fetcher 10/15/2025, 9:02:15 AM Input {} Output Hasta 50% de descue…" at bounding box center [1258, 458] width 545 height 492
click at [24, 28] on icon at bounding box center [22, 30] width 15 height 15
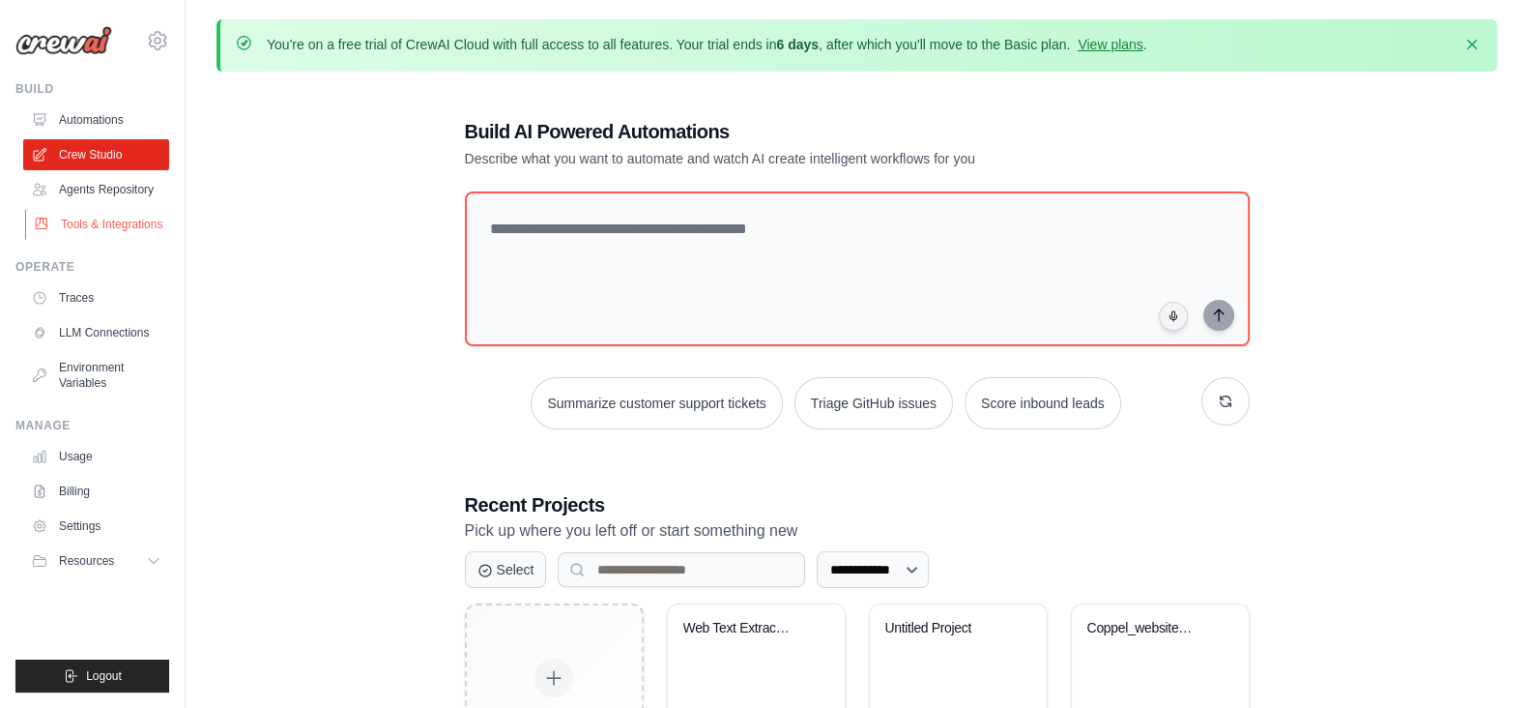
click at [95, 213] on link "Tools & Integrations" at bounding box center [98, 224] width 146 height 31
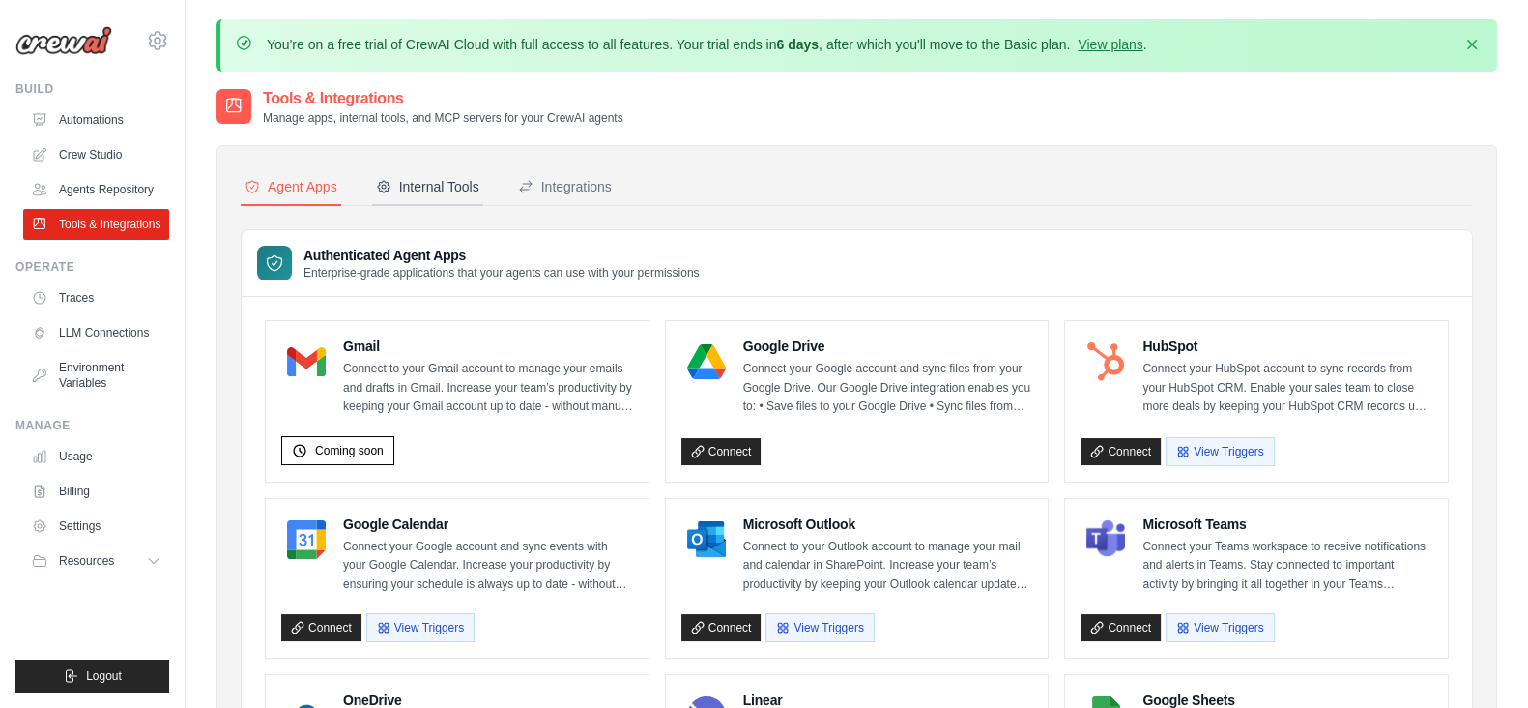
click at [433, 188] on div "Internal Tools" at bounding box center [427, 186] width 103 height 19
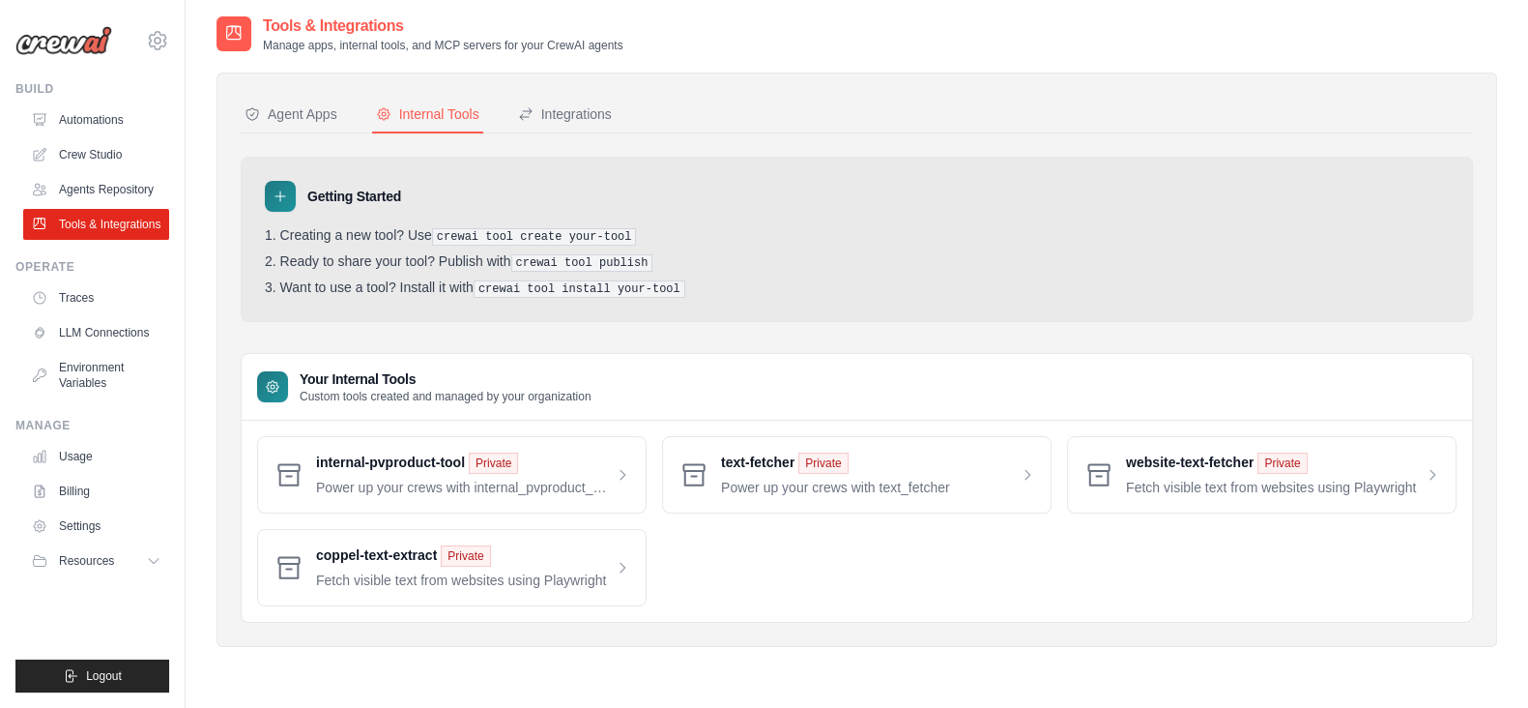
scroll to position [90, 0]
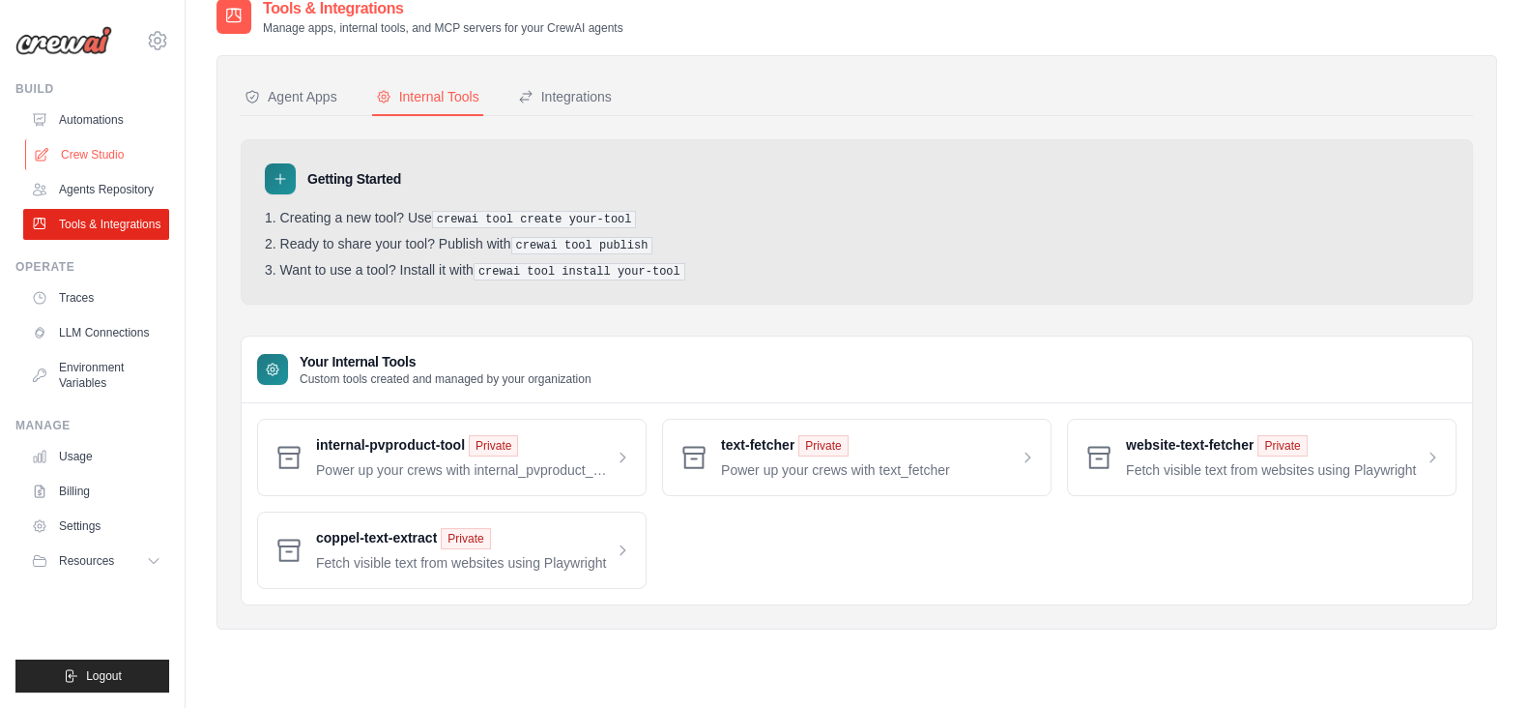
click at [69, 152] on link "Crew Studio" at bounding box center [98, 154] width 146 height 31
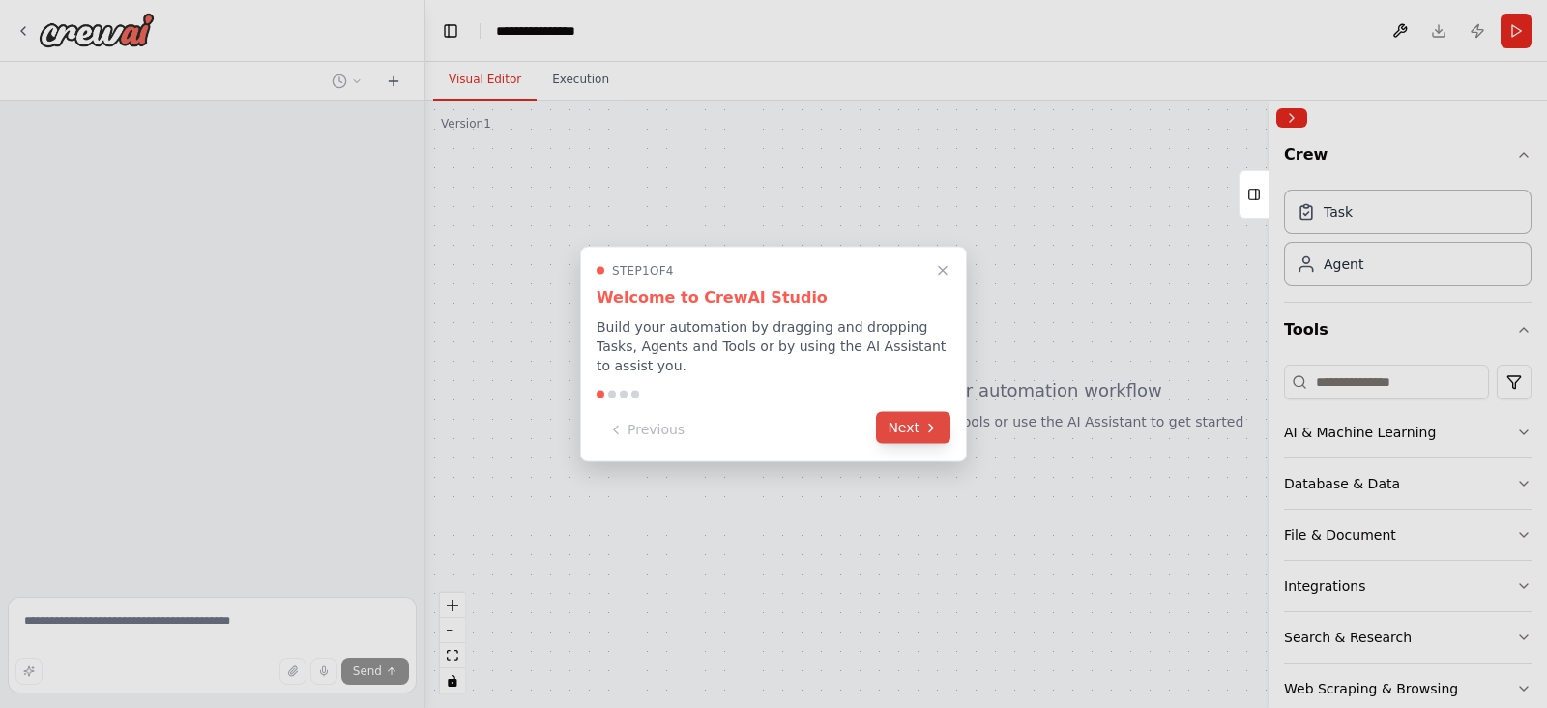
click at [914, 419] on button "Next" at bounding box center [913, 428] width 74 height 32
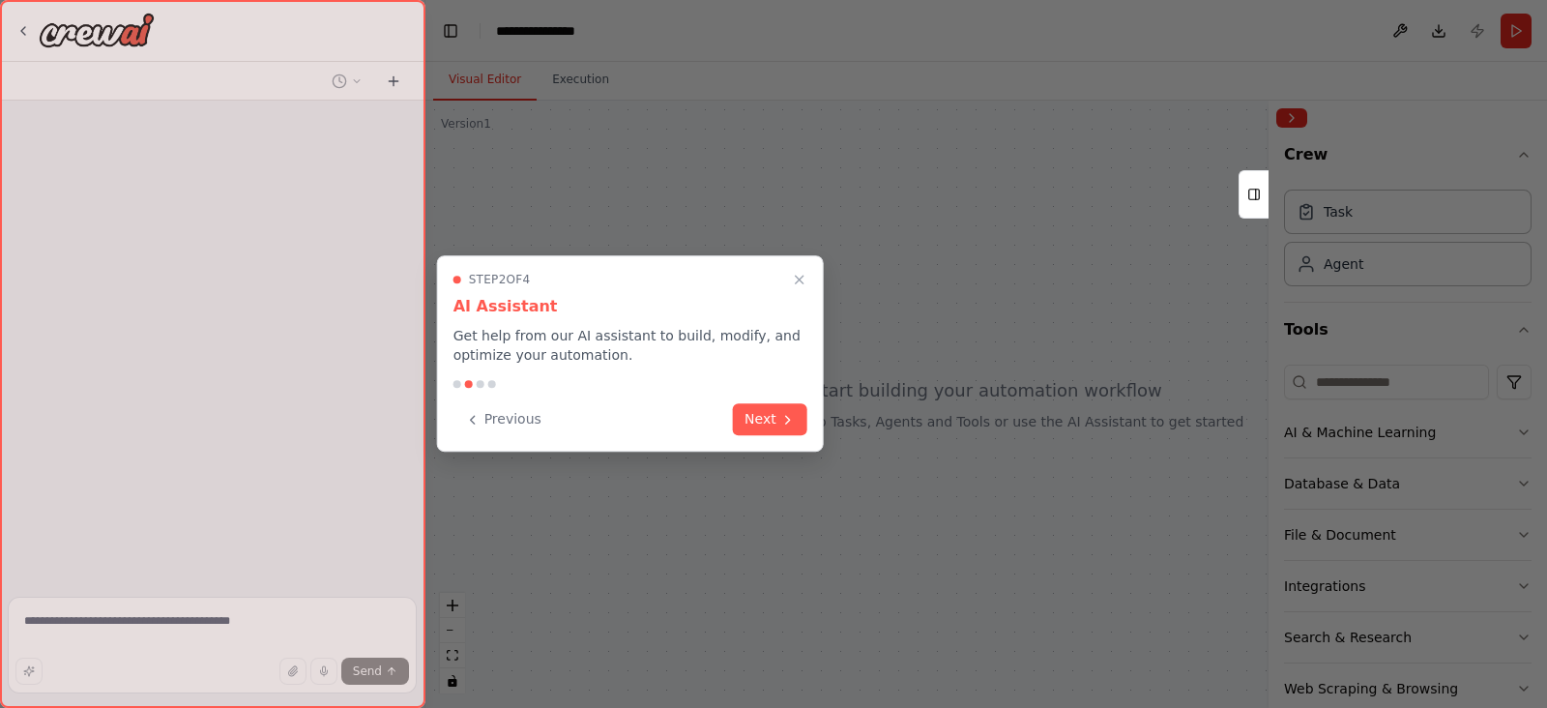
click at [884, 274] on div at bounding box center [773, 354] width 1547 height 708
click at [759, 421] on button "Next" at bounding box center [770, 417] width 74 height 32
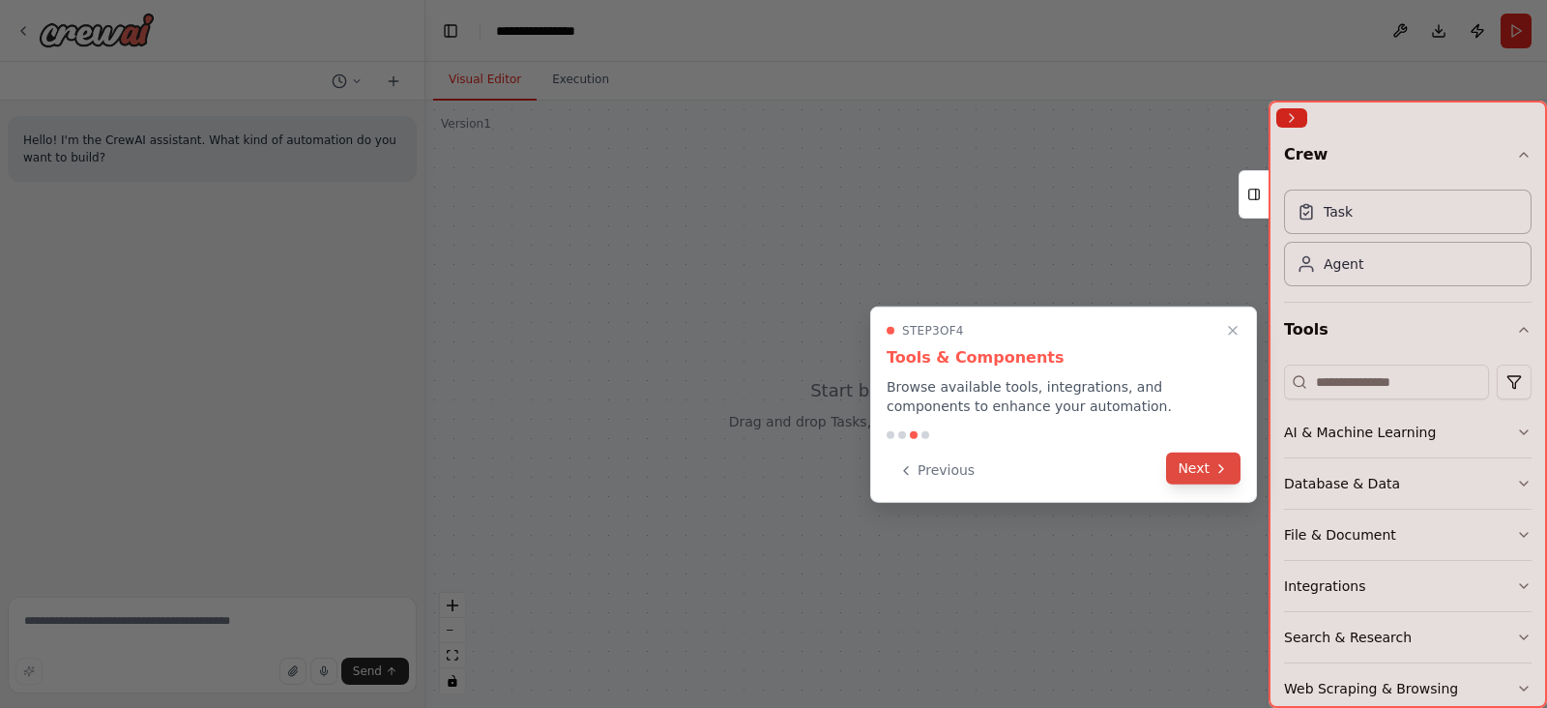
click at [1213, 474] on icon at bounding box center [1220, 467] width 15 height 15
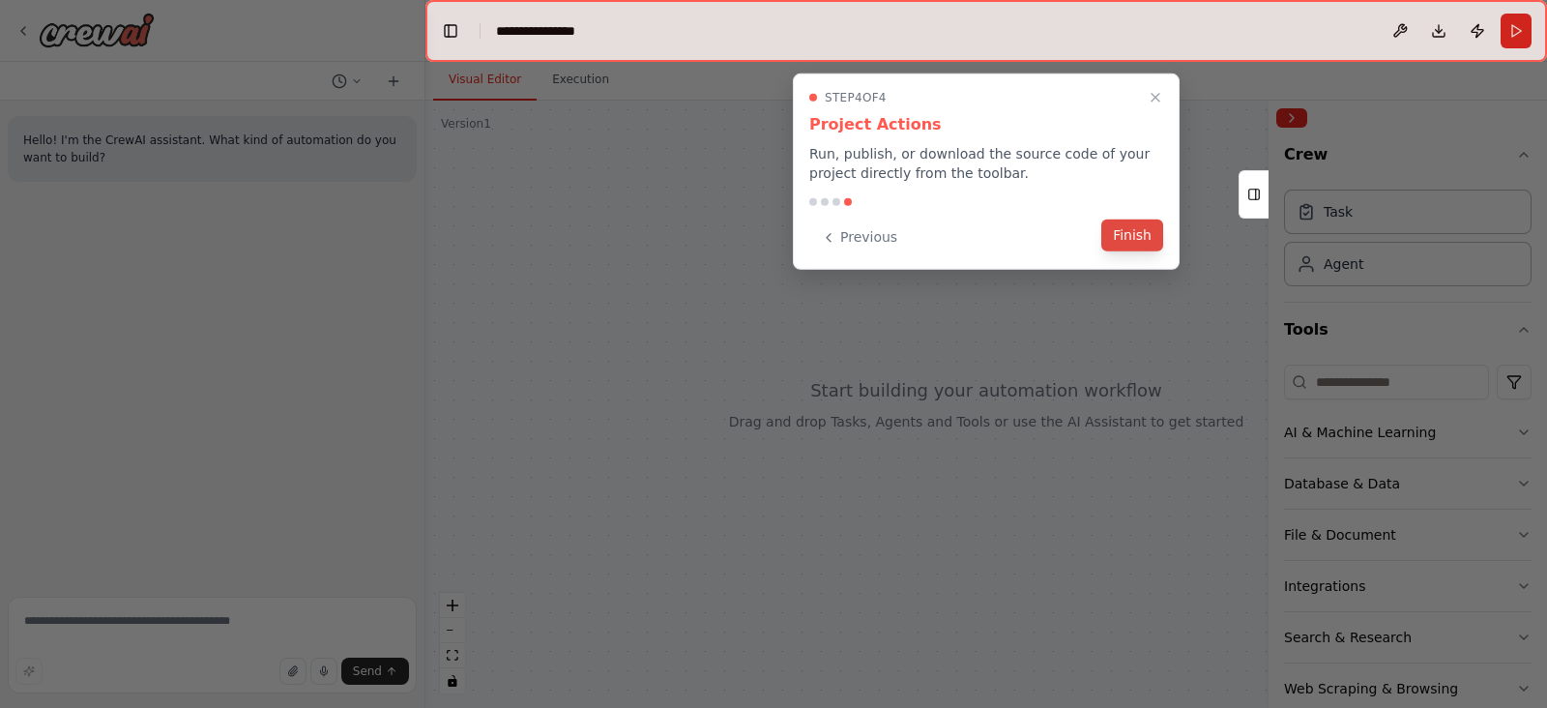
click at [1124, 238] on button "Finish" at bounding box center [1132, 235] width 62 height 32
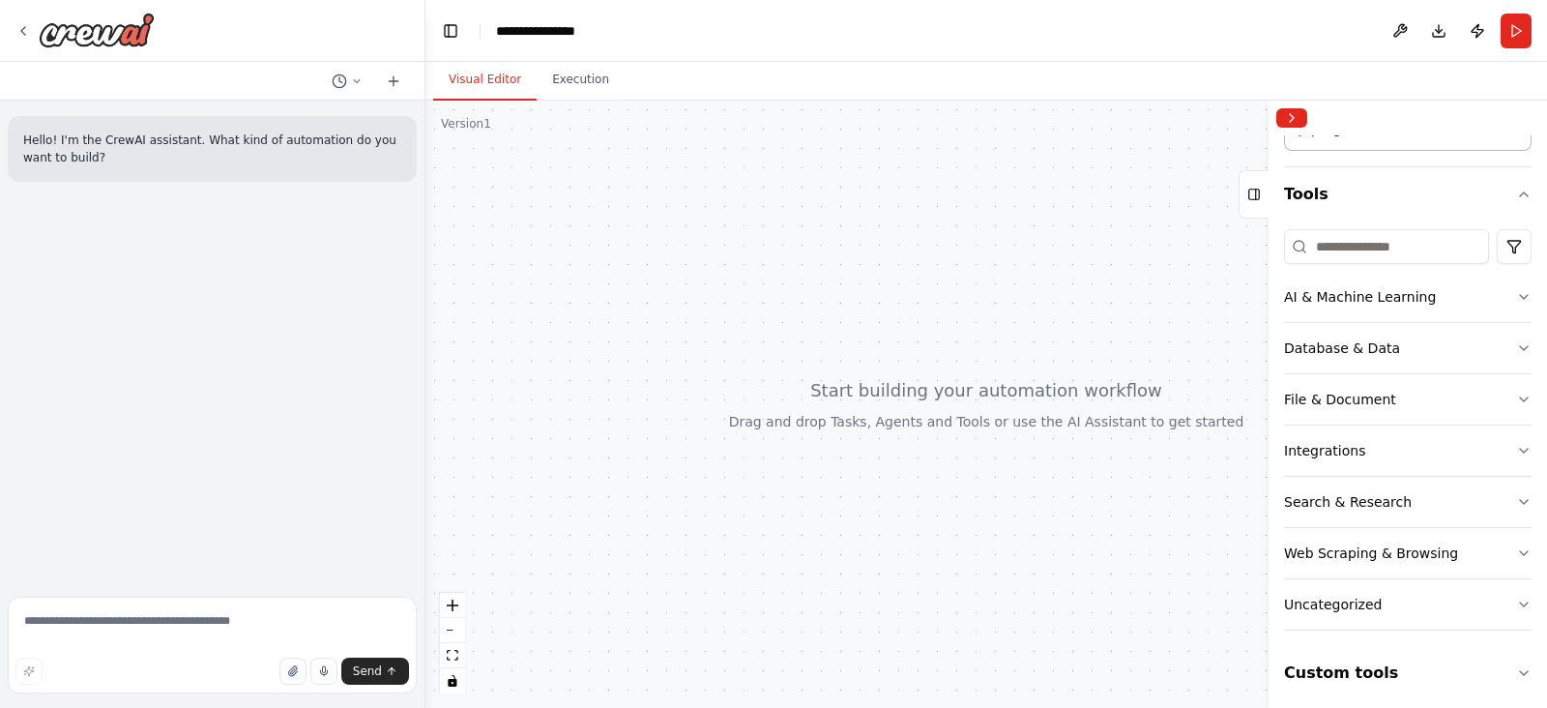
scroll to position [140, 0]
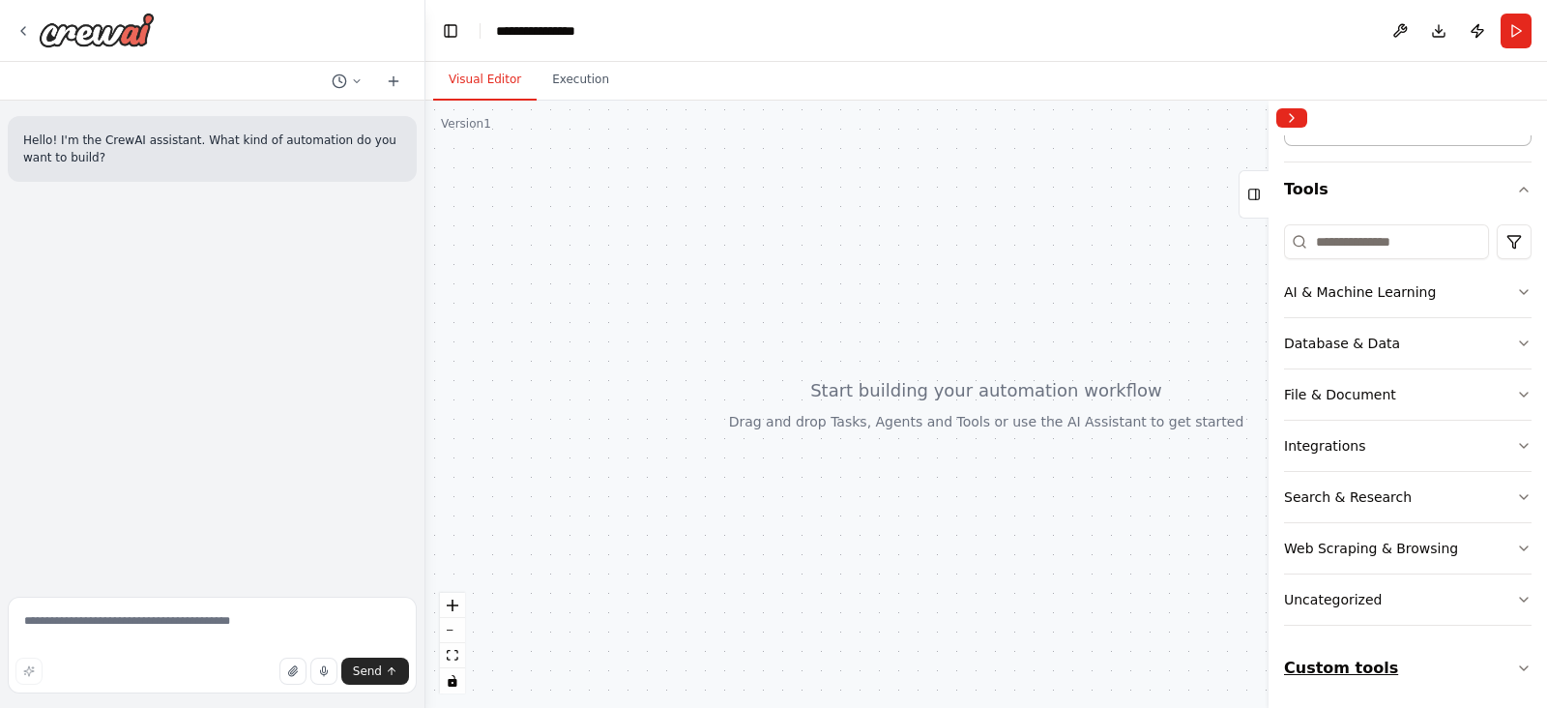
click at [1366, 663] on button "Custom tools" at bounding box center [1407, 668] width 247 height 54
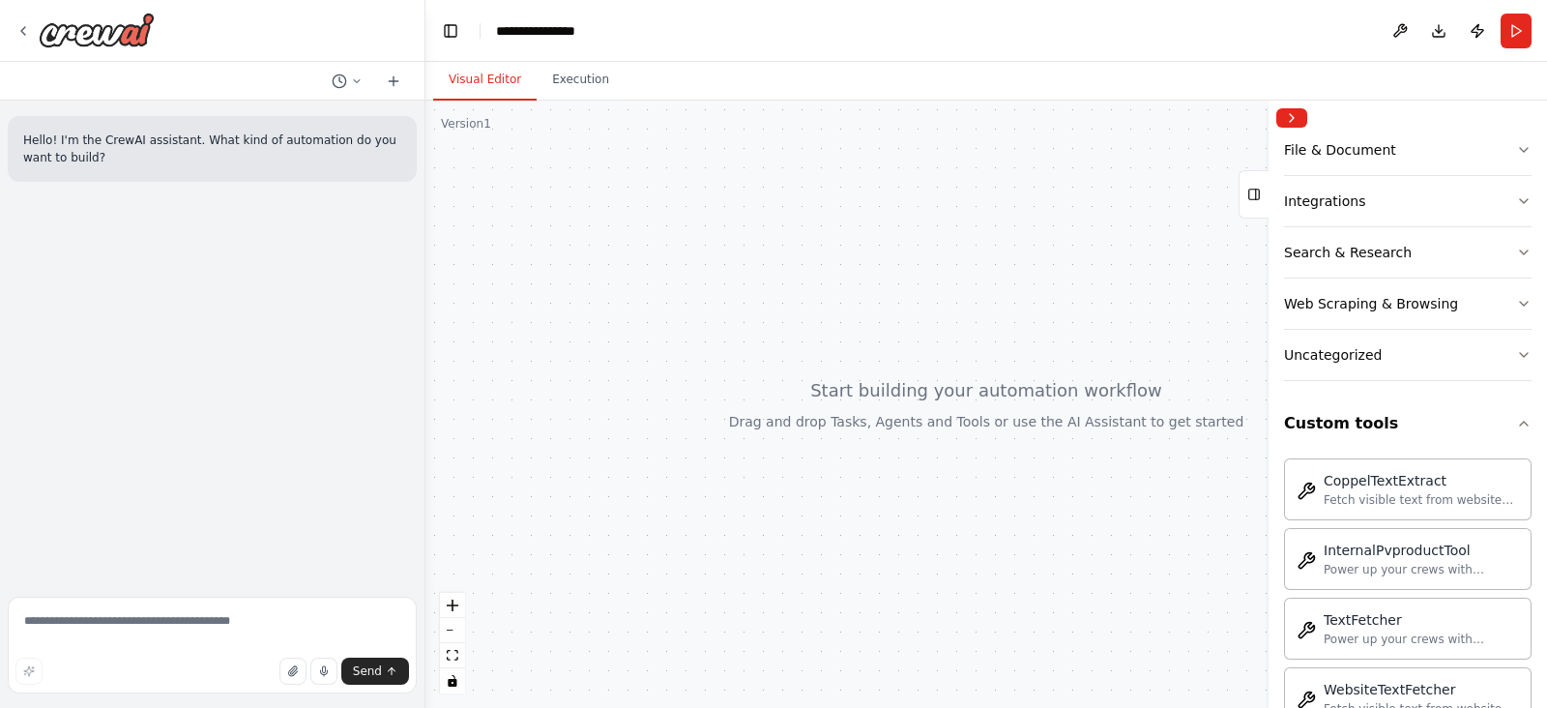
scroll to position [432, 0]
